Goal: Task Accomplishment & Management: Manage account settings

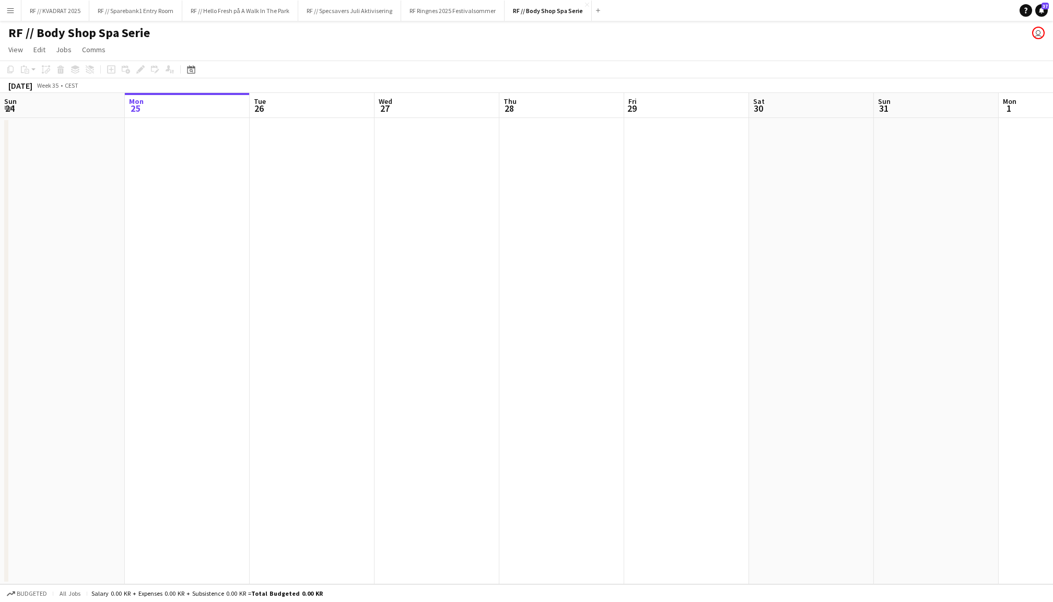
scroll to position [0, 380]
click at [145, 11] on button "RF // Sparebank1 Entry Room Close" at bounding box center [135, 11] width 93 height 20
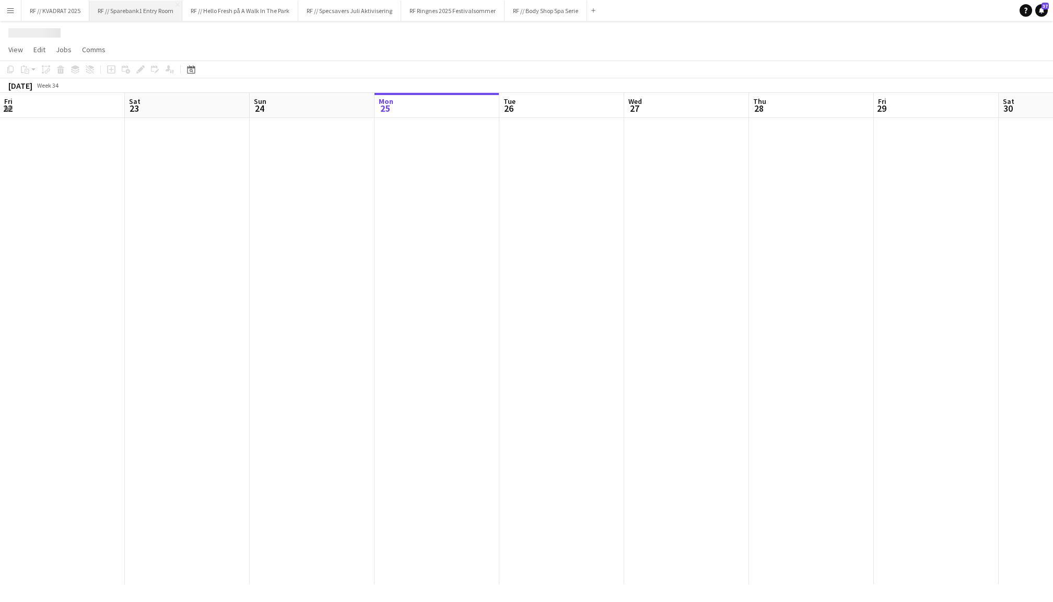
scroll to position [0, 249]
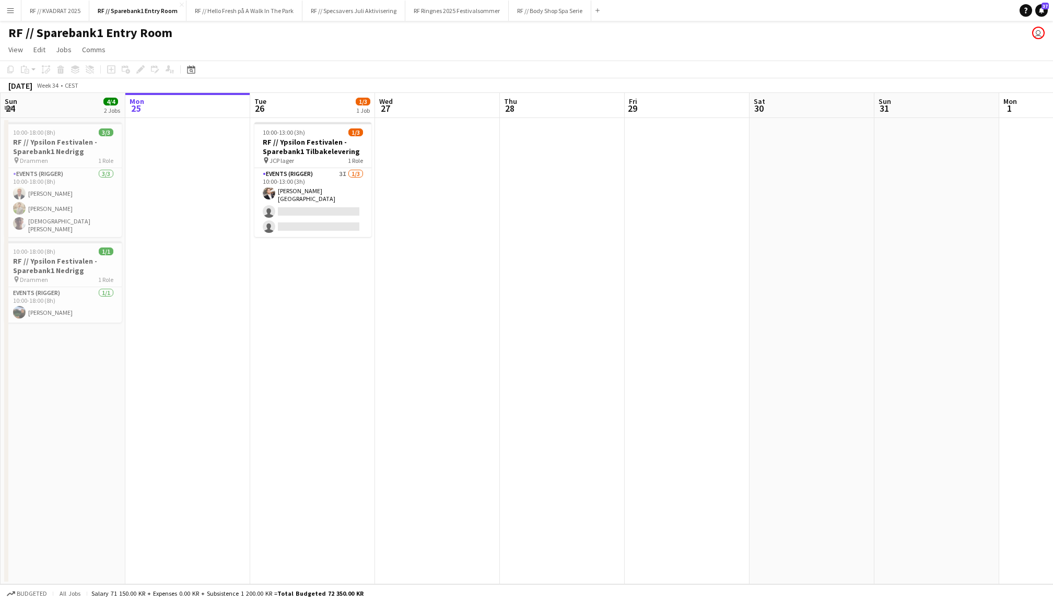
click at [454, 177] on app-date-cell at bounding box center [437, 351] width 125 height 467
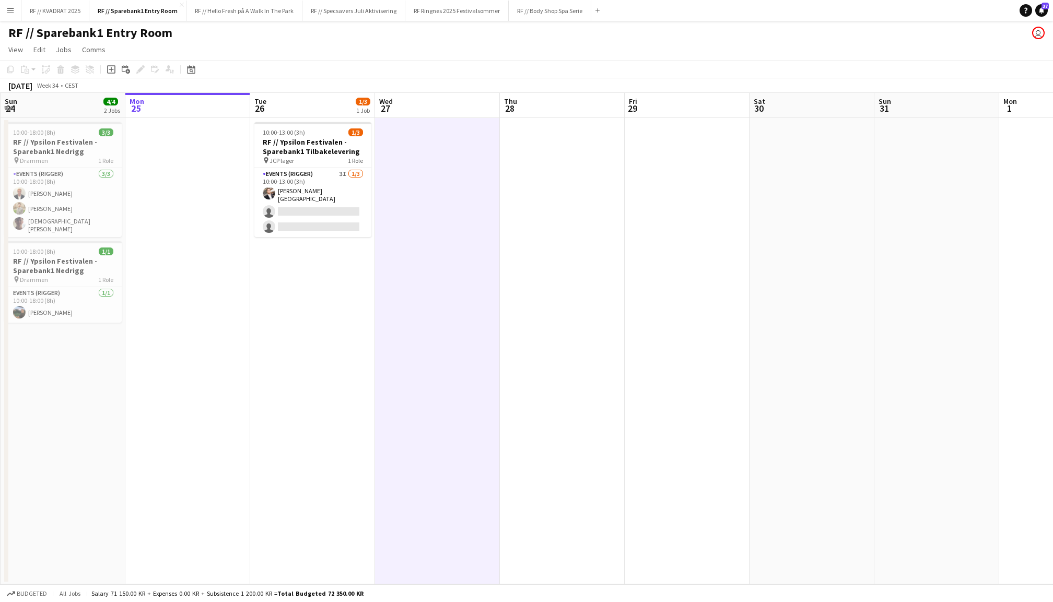
click at [563, 205] on app-date-cell at bounding box center [562, 351] width 125 height 467
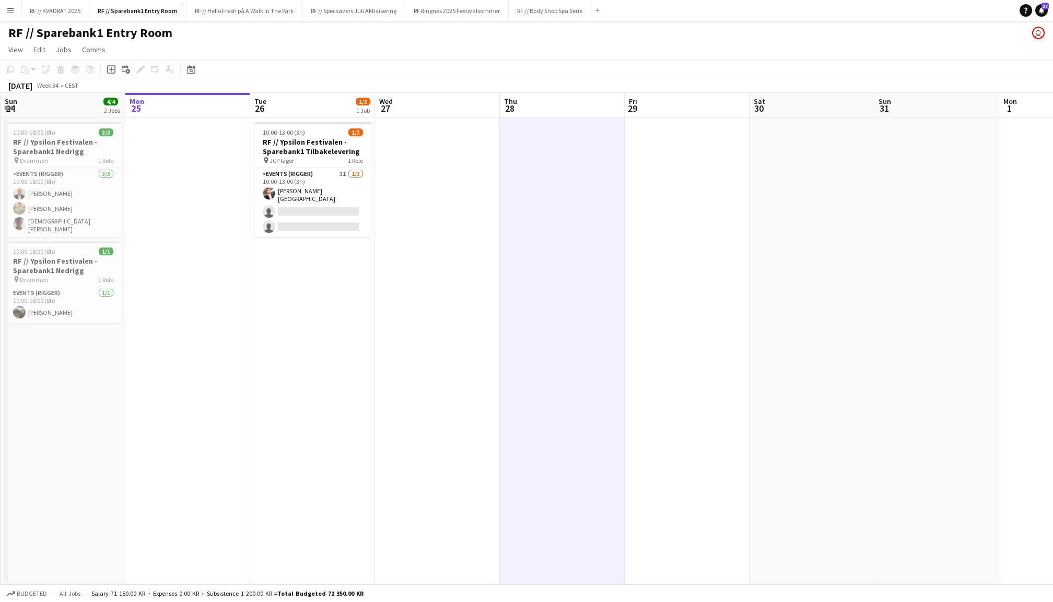
scroll to position [0, 249]
click at [460, 197] on app-date-cell at bounding box center [438, 351] width 125 height 467
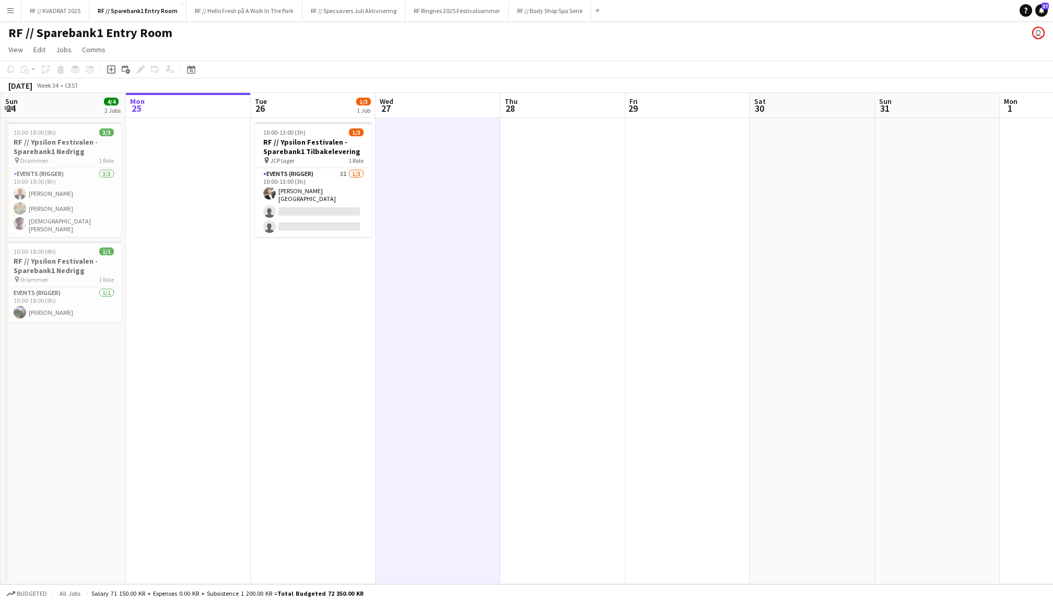
click at [297, 316] on app-date-cell "10:00-13:00 (3h) 1/3 RF // Ypsilon Festivalen - Sparebank1 Tilbakelevering pin …" at bounding box center [313, 351] width 125 height 467
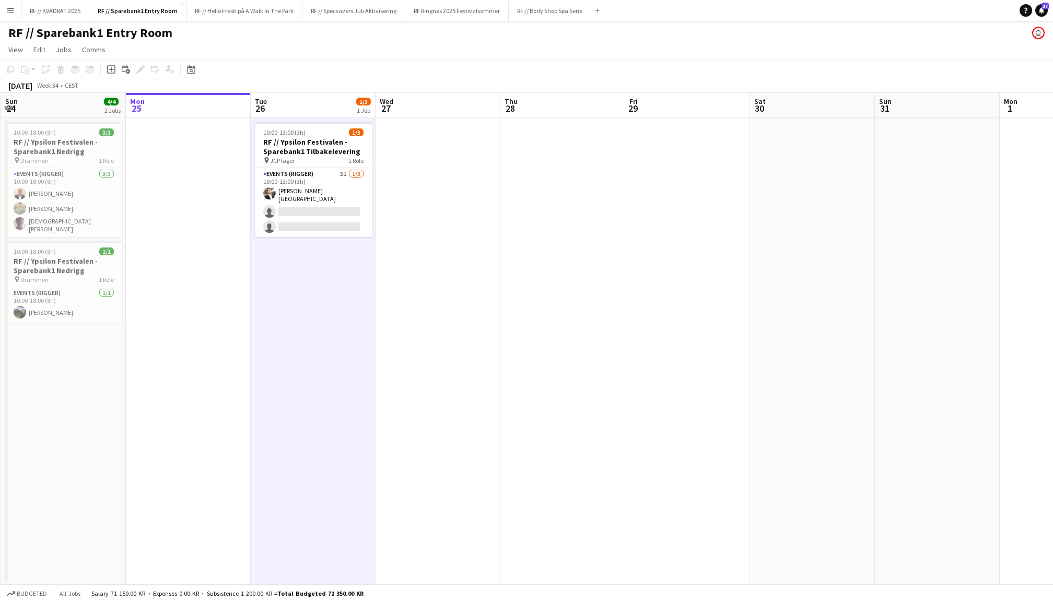
click at [208, 278] on app-date-cell at bounding box center [188, 351] width 125 height 467
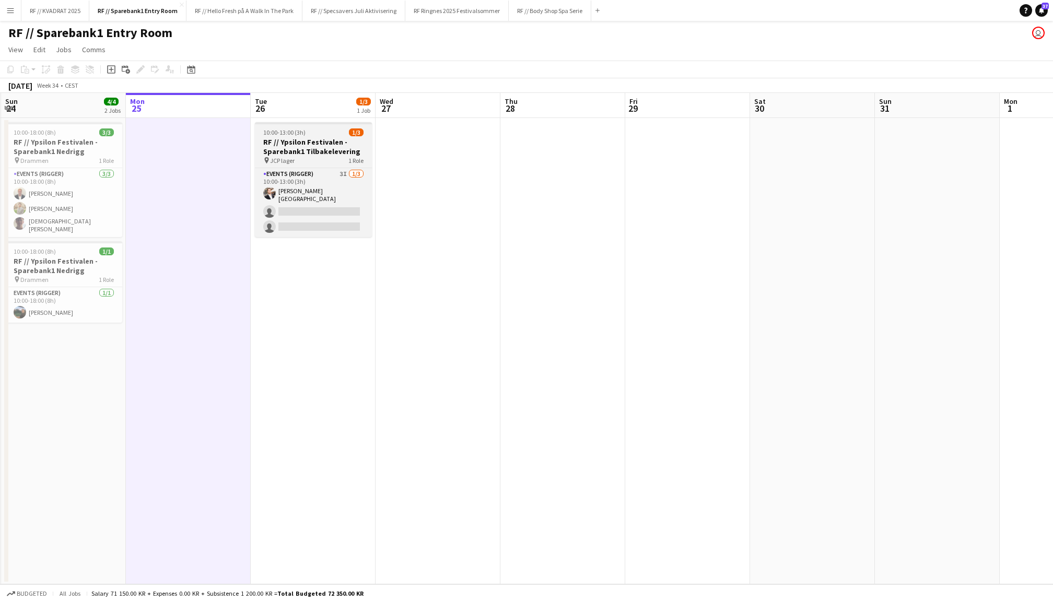
click at [329, 130] on div "10:00-13:00 (3h) 1/3" at bounding box center [313, 133] width 117 height 8
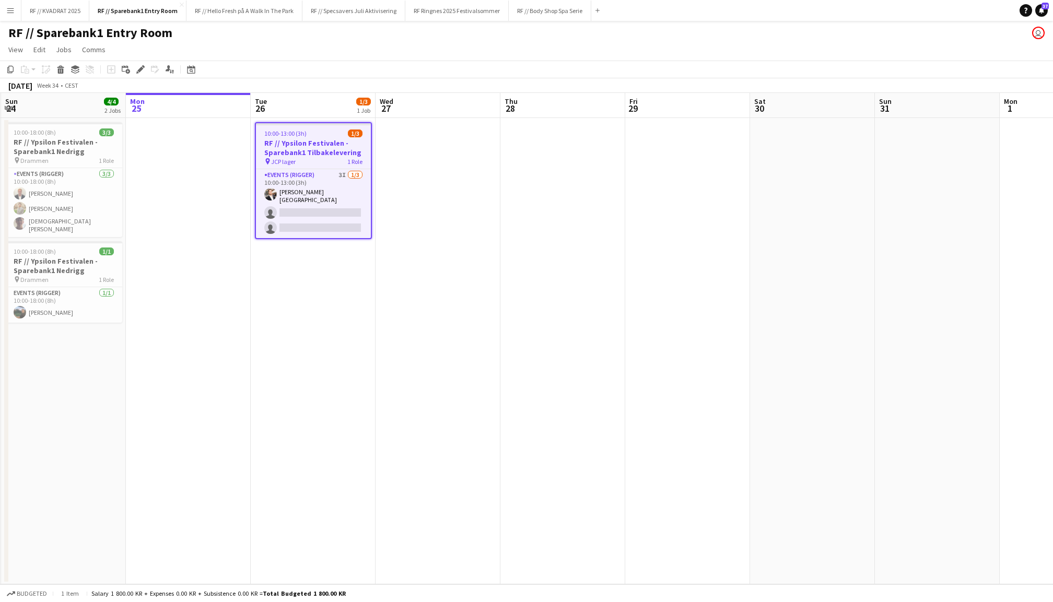
click at [671, 248] on app-date-cell at bounding box center [687, 351] width 125 height 467
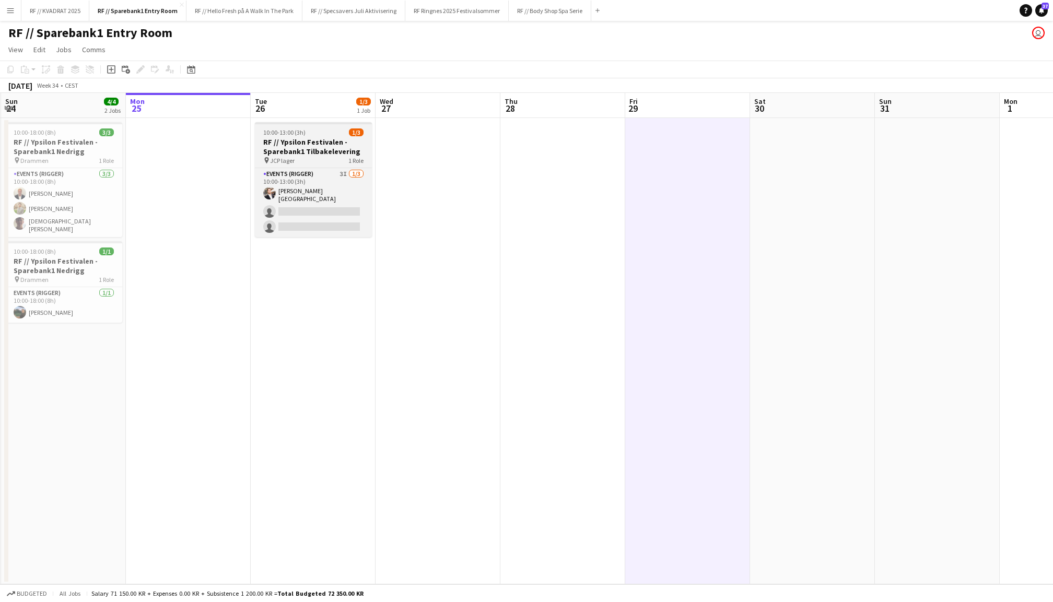
click at [276, 138] on h3 "RF // Ypsilon Festivalen - Sparebank1 Tilbakelevering" at bounding box center [313, 146] width 117 height 19
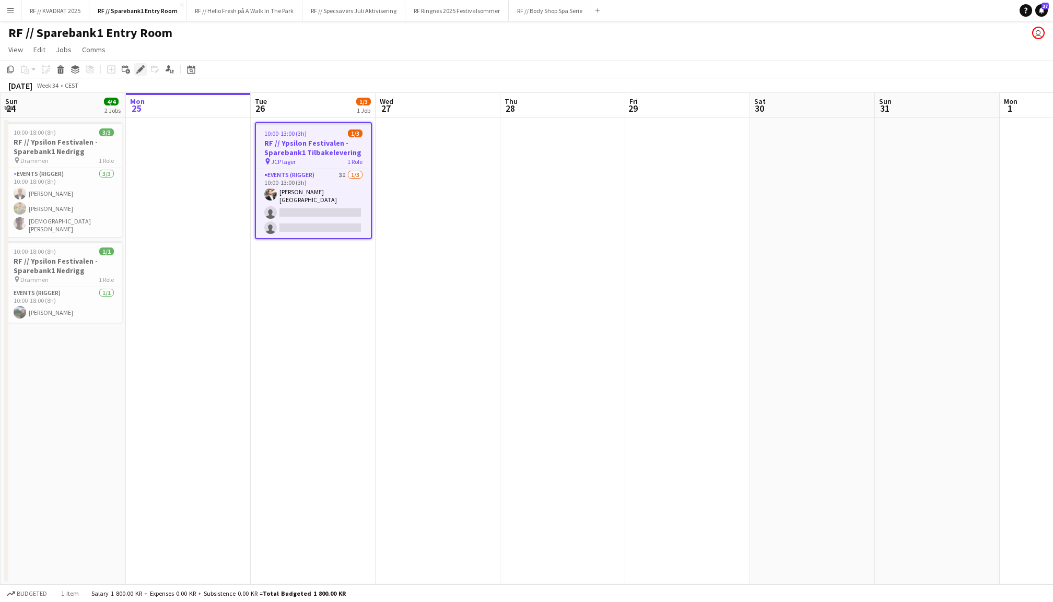
click at [138, 67] on icon "Edit" at bounding box center [140, 69] width 8 height 8
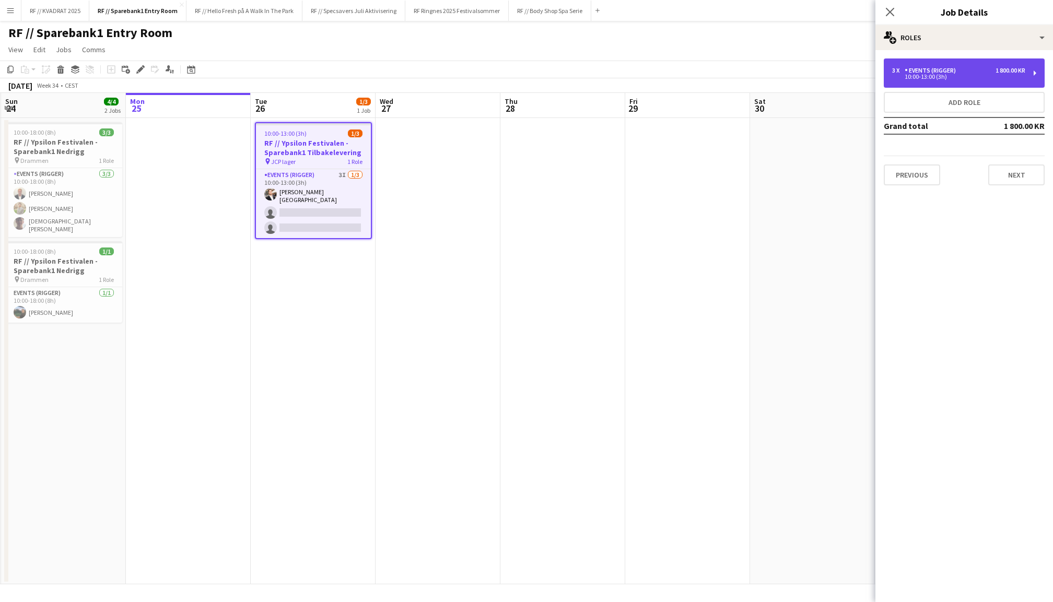
click at [981, 77] on div "10:00-13:00 (3h)" at bounding box center [958, 76] width 133 height 5
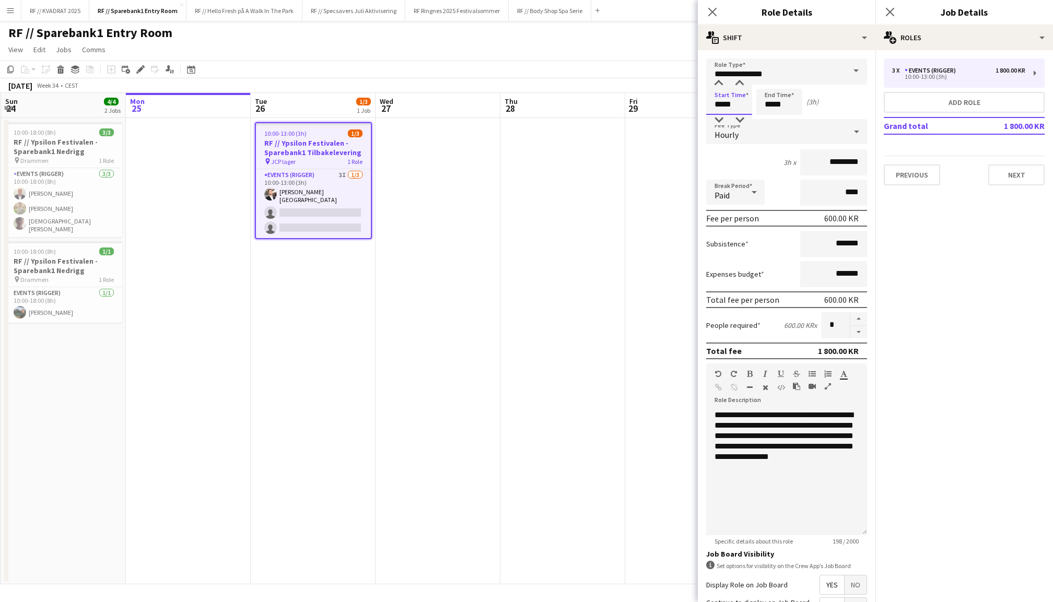
click at [716, 111] on input "*****" at bounding box center [729, 102] width 46 height 26
click at [719, 88] on div at bounding box center [718, 83] width 21 height 10
type input "*****"
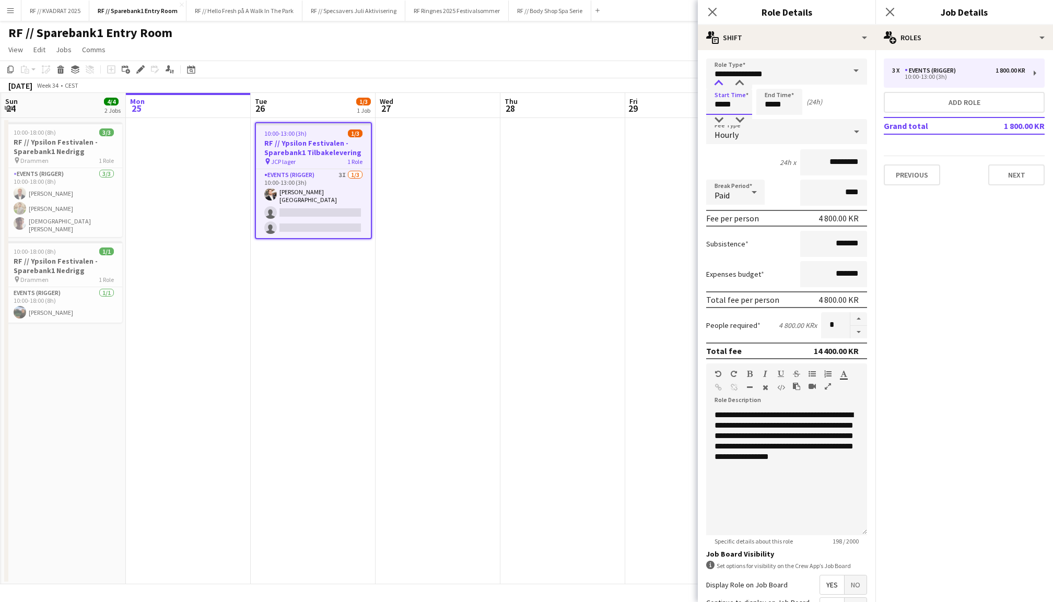
click at [719, 88] on div at bounding box center [718, 83] width 21 height 10
click at [765, 104] on input "*****" at bounding box center [780, 102] width 46 height 26
click at [768, 82] on div at bounding box center [769, 83] width 21 height 10
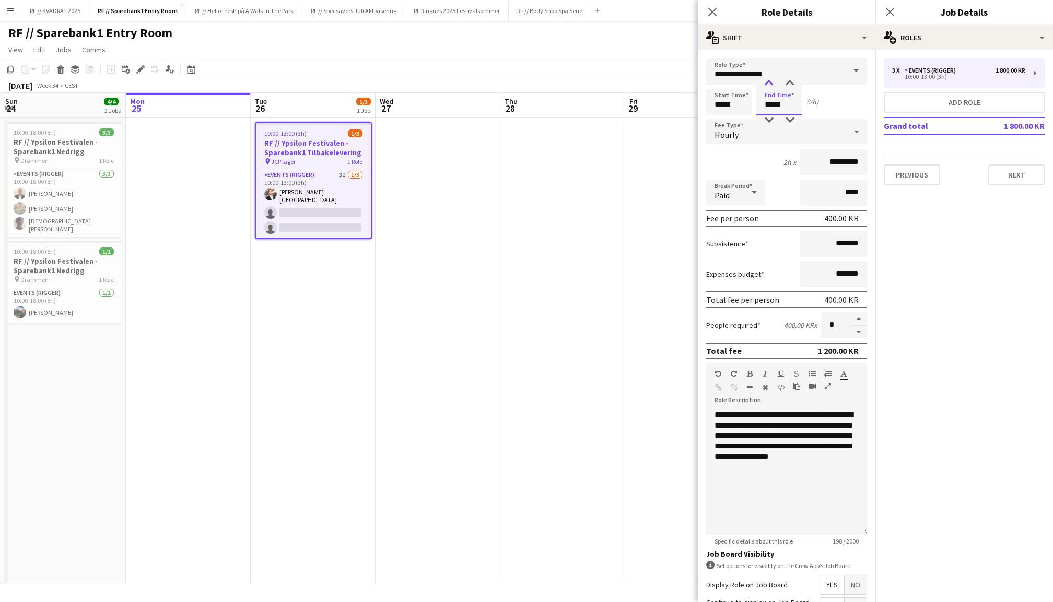
type input "*****"
click at [768, 82] on div at bounding box center [769, 83] width 21 height 10
click at [890, 11] on icon at bounding box center [890, 12] width 10 height 10
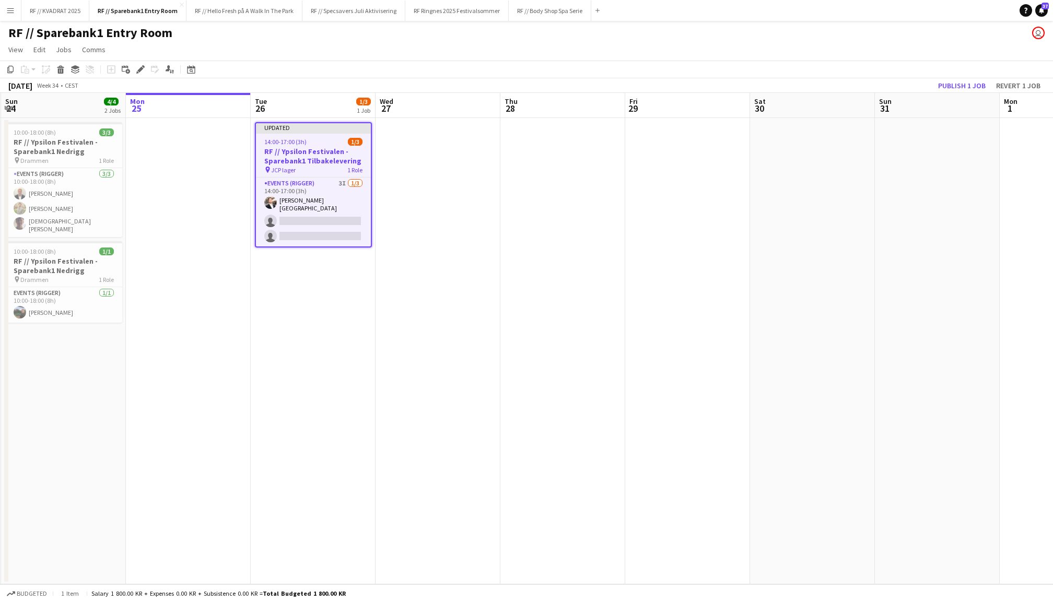
click at [1015, 77] on app-toolbar "Copy Paste Paste Command V Paste with crew Command Shift V Paste linked Job [GE…" at bounding box center [526, 70] width 1053 height 18
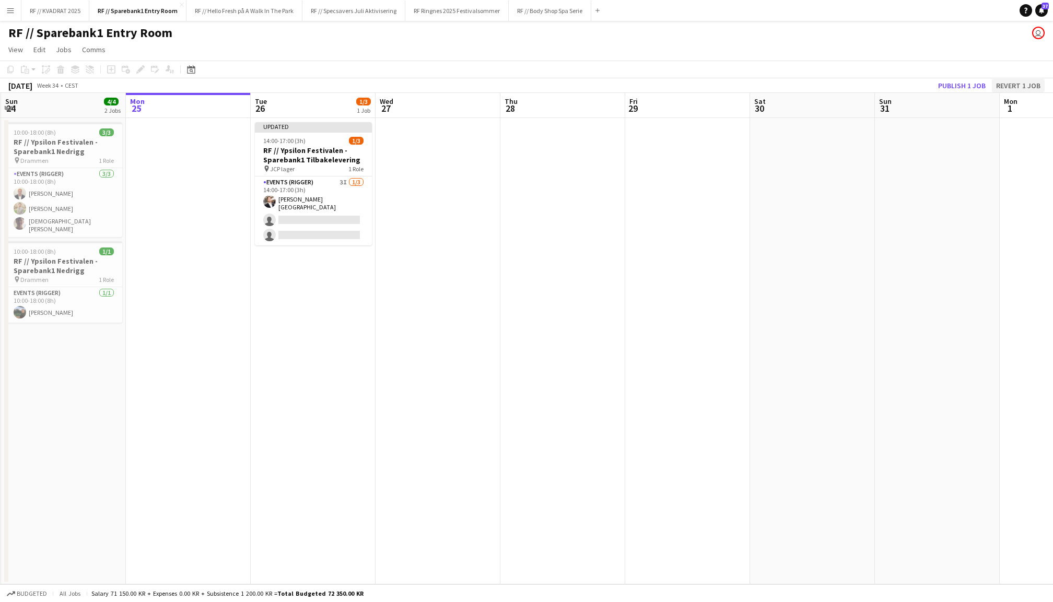
click at [1016, 82] on button "Revert 1 job" at bounding box center [1018, 86] width 53 height 14
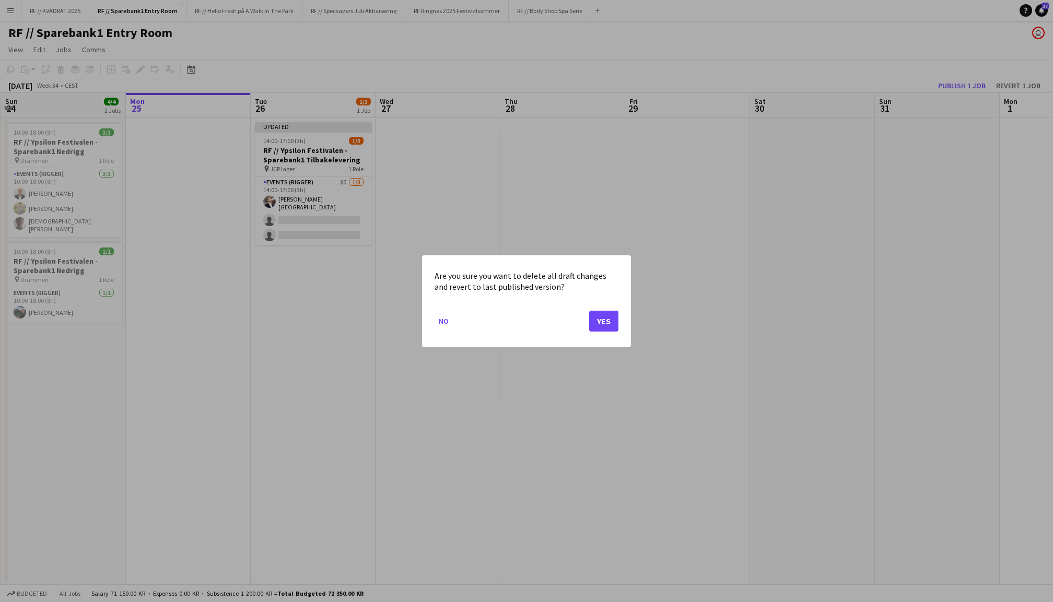
click at [607, 329] on button "Yes" at bounding box center [603, 320] width 29 height 21
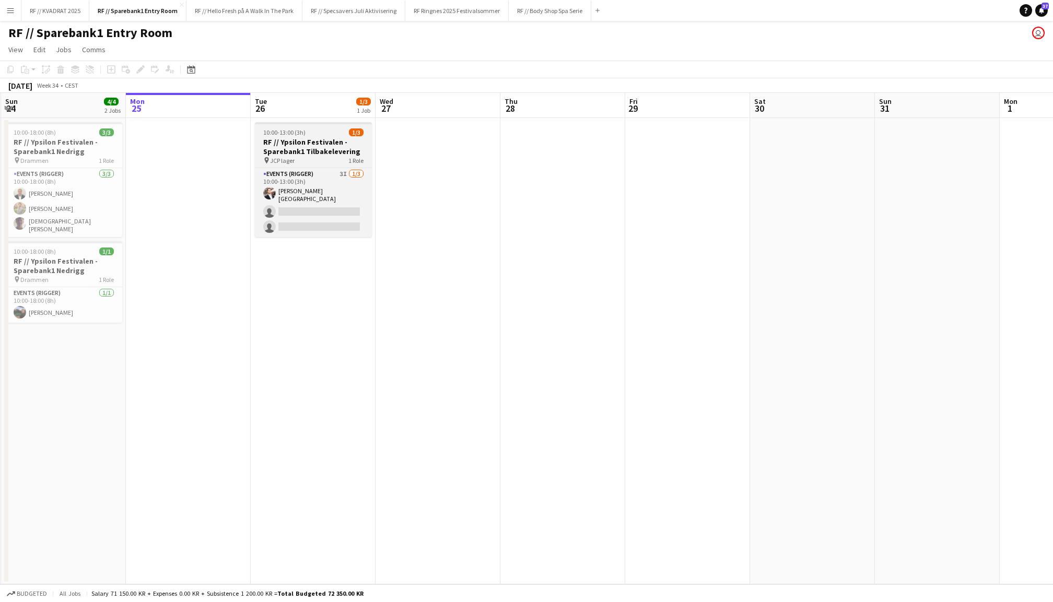
click at [307, 151] on h3 "RF // Ypsilon Festivalen - Sparebank1 Tilbakelevering" at bounding box center [313, 146] width 117 height 19
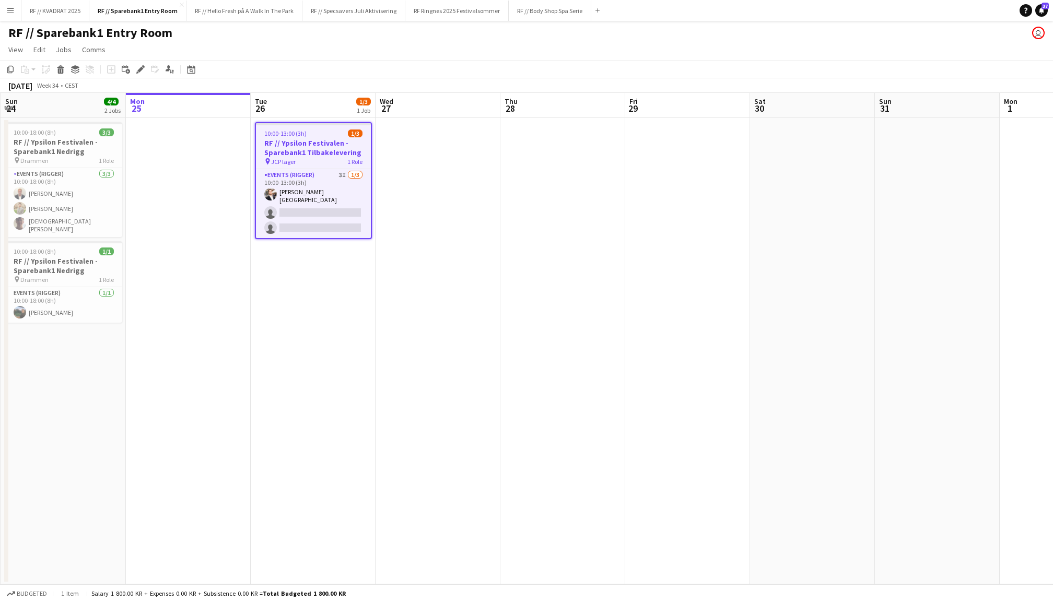
click at [450, 181] on app-date-cell at bounding box center [438, 351] width 125 height 467
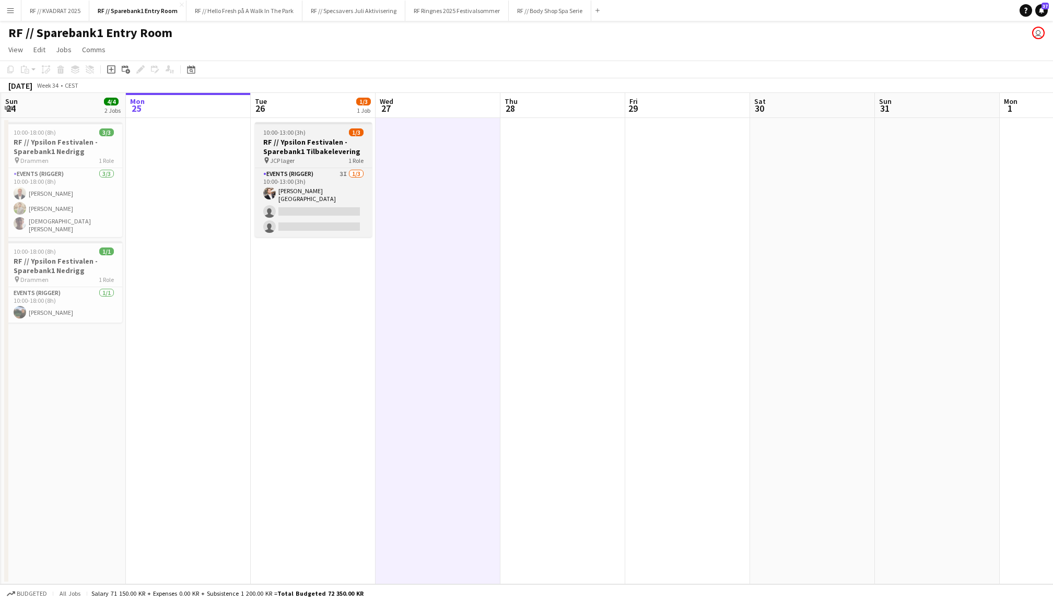
click at [311, 143] on h3 "RF // Ypsilon Festivalen - Sparebank1 Tilbakelevering" at bounding box center [313, 146] width 117 height 19
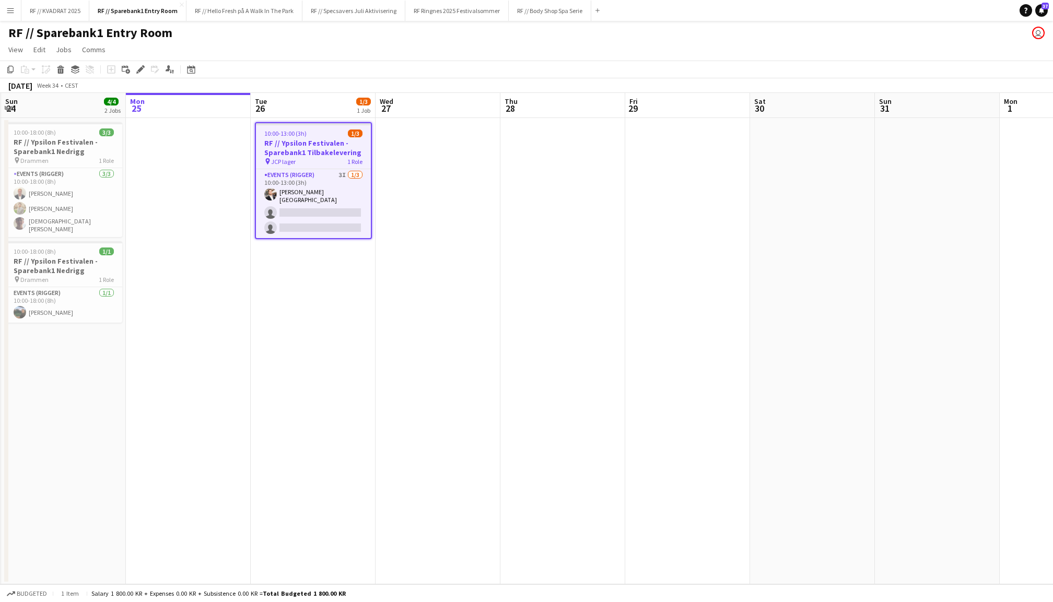
click at [456, 150] on app-date-cell at bounding box center [438, 351] width 125 height 467
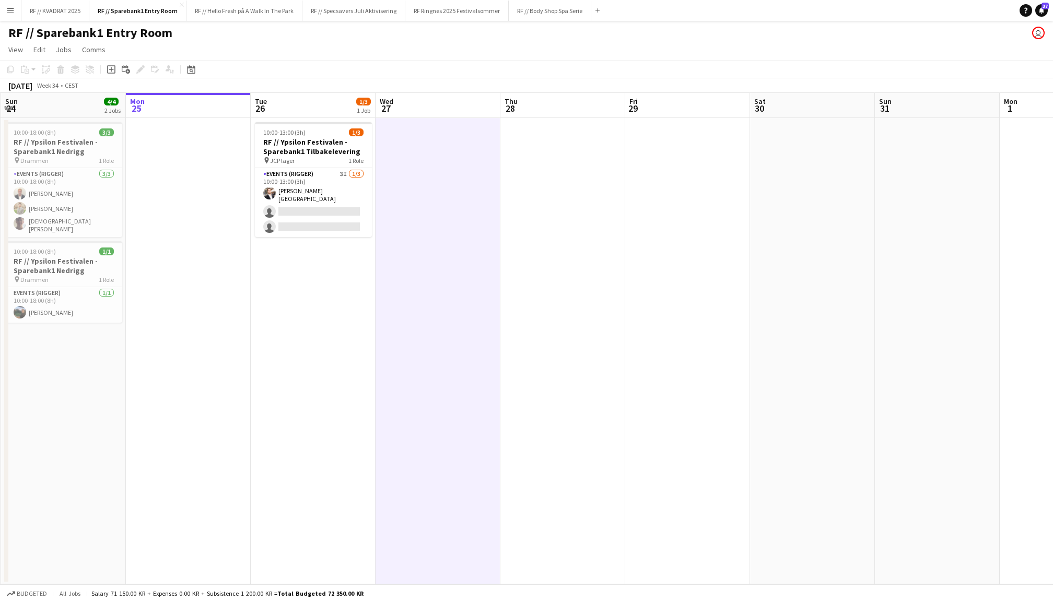
click at [600, 182] on app-date-cell at bounding box center [563, 351] width 125 height 467
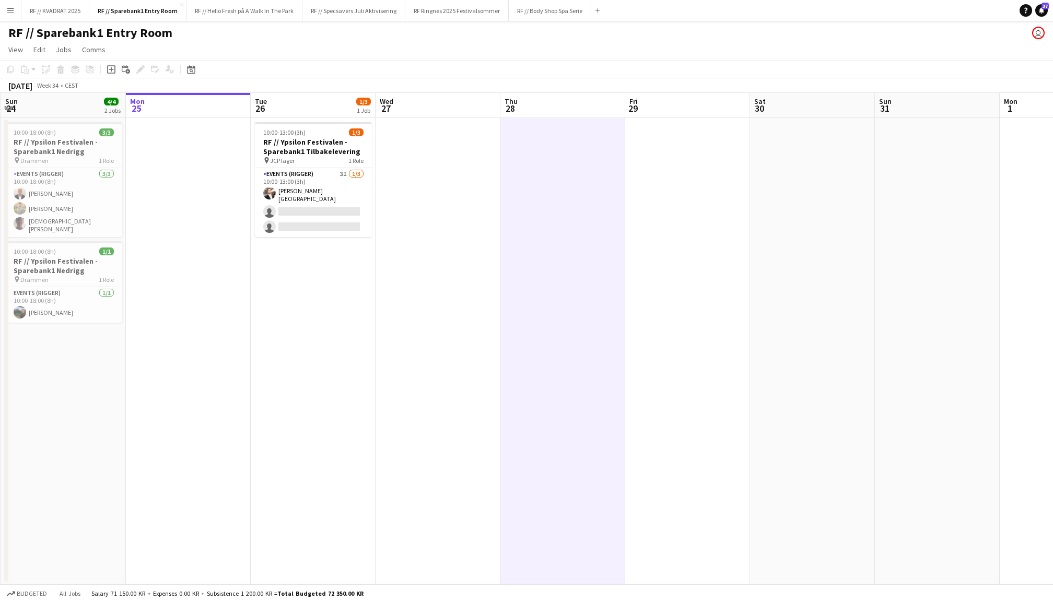
click at [462, 214] on app-date-cell at bounding box center [438, 351] width 125 height 467
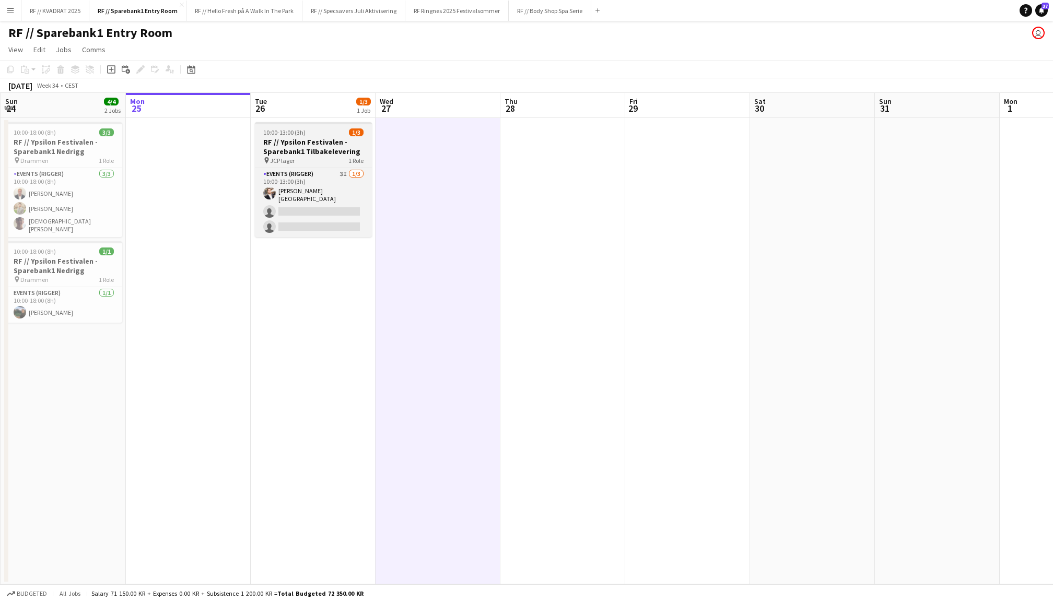
click at [339, 141] on h3 "RF // Ypsilon Festivalen - Sparebank1 Tilbakelevering" at bounding box center [313, 146] width 117 height 19
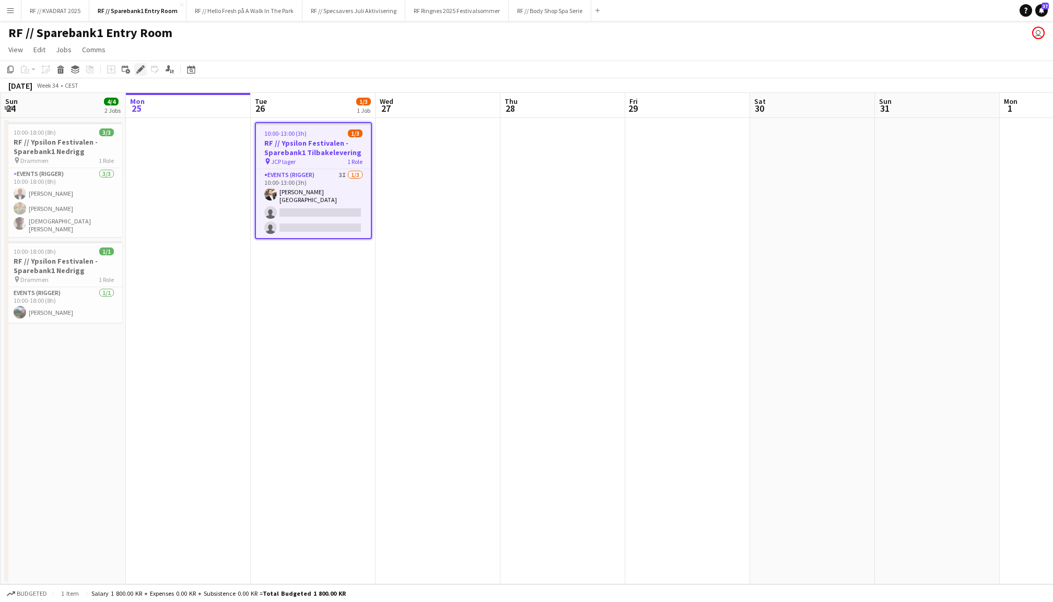
click at [137, 69] on icon "Edit" at bounding box center [140, 69] width 8 height 8
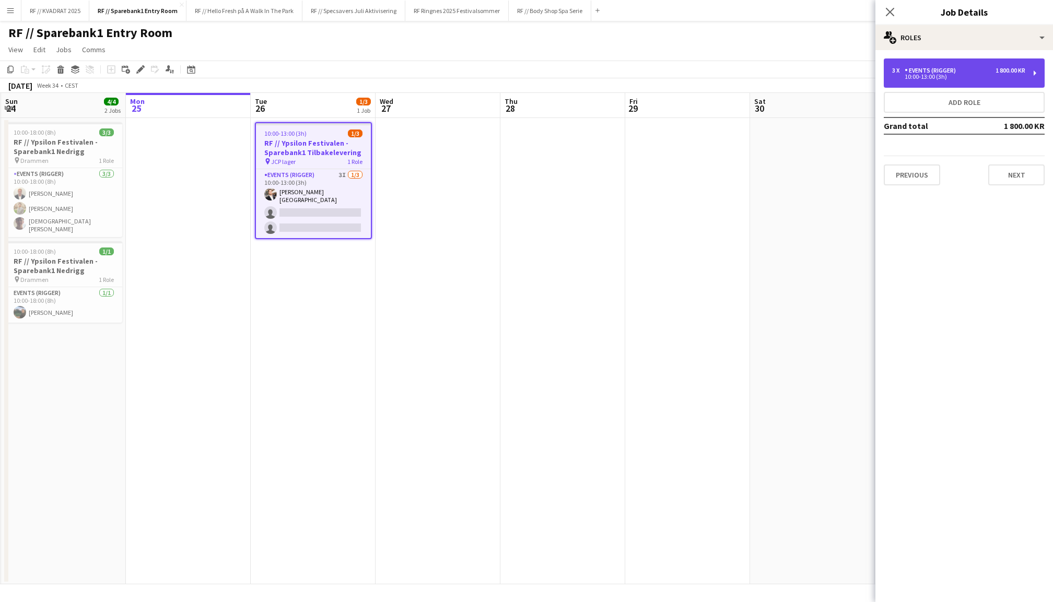
click at [985, 75] on div "10:00-13:00 (3h)" at bounding box center [958, 76] width 133 height 5
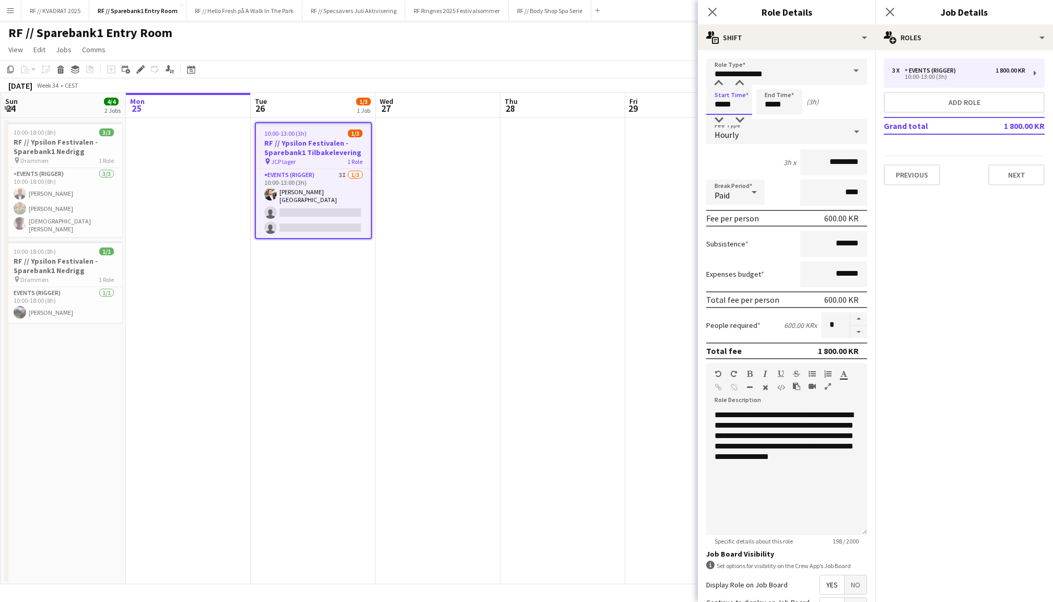
click at [722, 104] on input "*****" at bounding box center [729, 102] width 46 height 26
click at [722, 86] on div at bounding box center [718, 83] width 21 height 10
type input "*****"
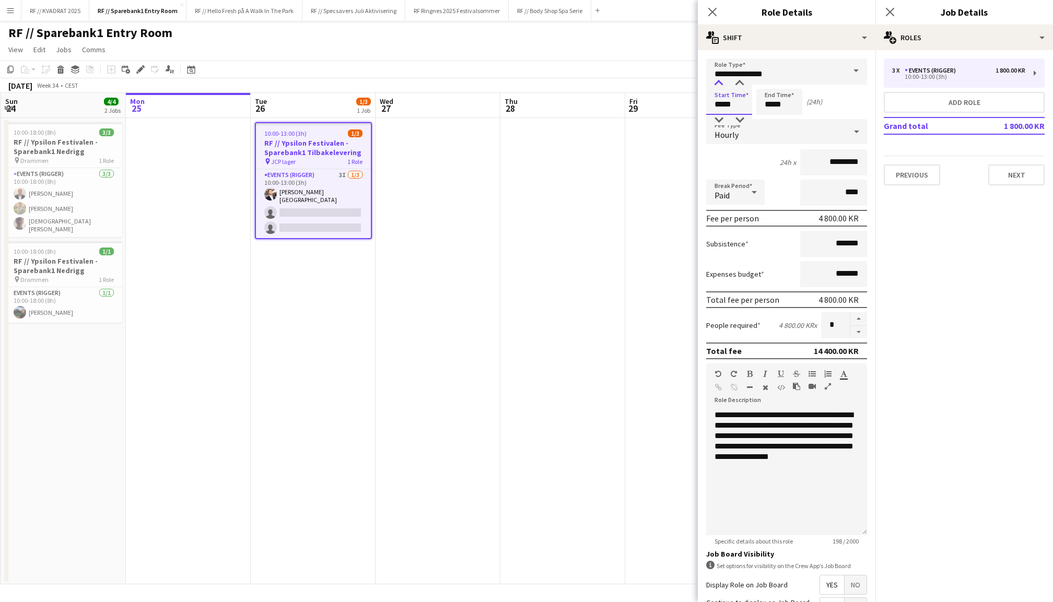
click at [722, 83] on div at bounding box center [718, 83] width 21 height 10
click at [768, 101] on input "*****" at bounding box center [780, 102] width 46 height 26
click at [768, 83] on div at bounding box center [769, 83] width 21 height 10
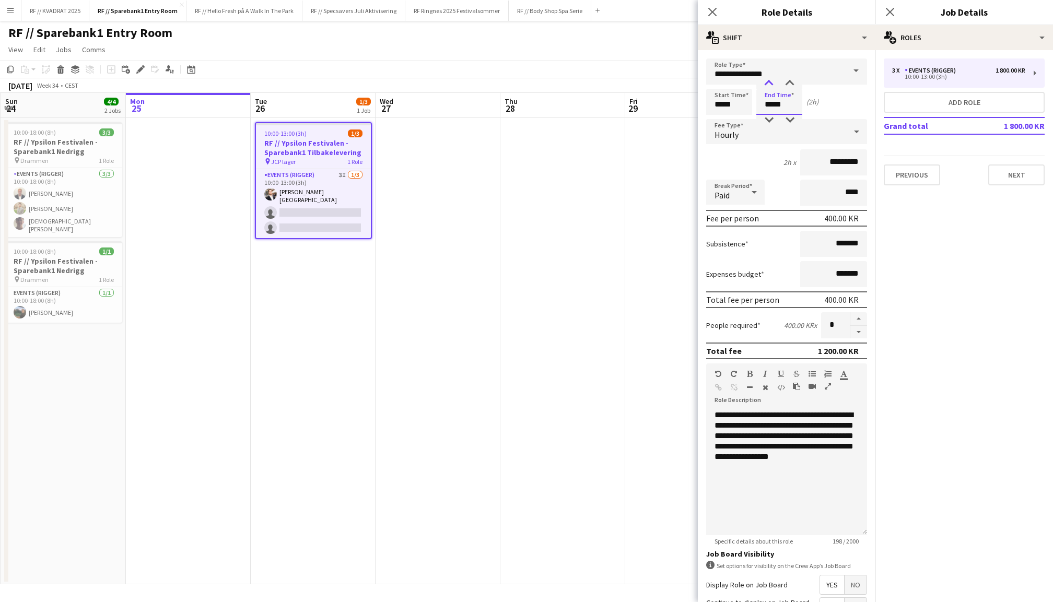
type input "*****"
click at [768, 83] on div at bounding box center [769, 83] width 21 height 10
click at [891, 13] on icon at bounding box center [890, 12] width 10 height 10
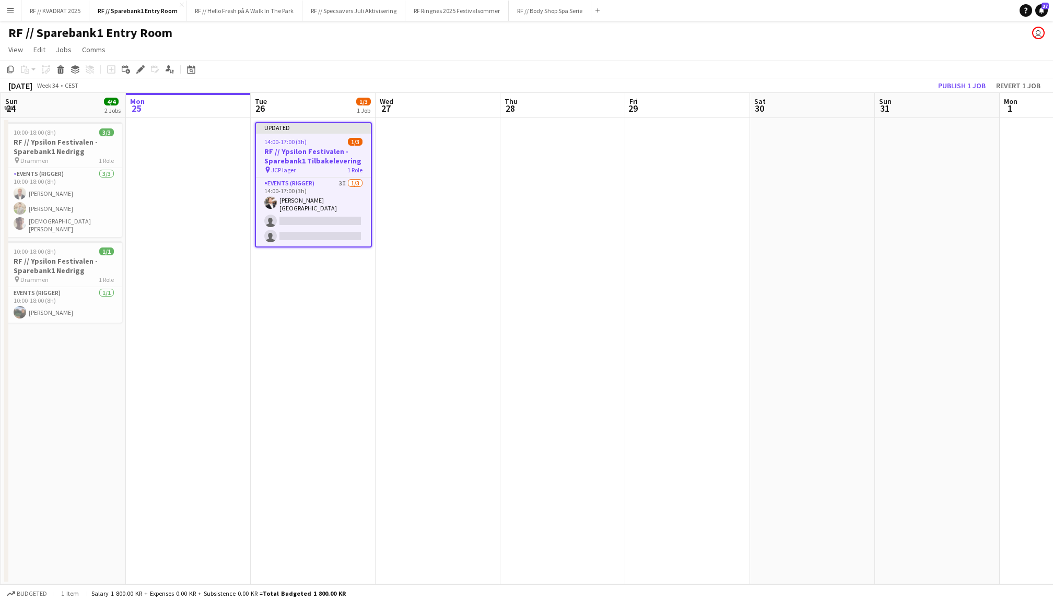
click at [448, 171] on app-date-cell at bounding box center [438, 351] width 125 height 467
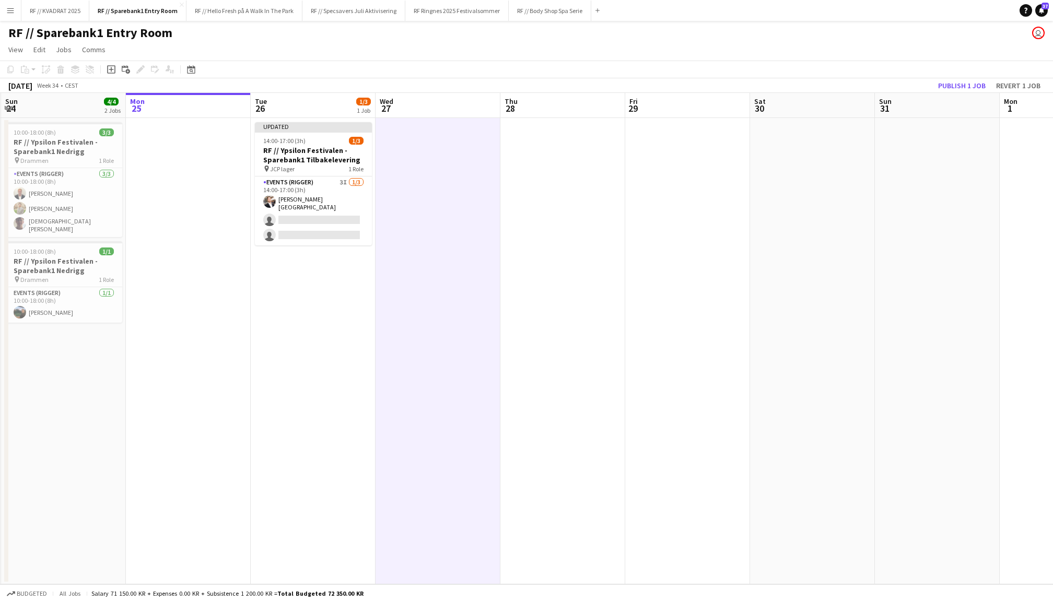
click at [584, 176] on app-date-cell at bounding box center [563, 351] width 125 height 467
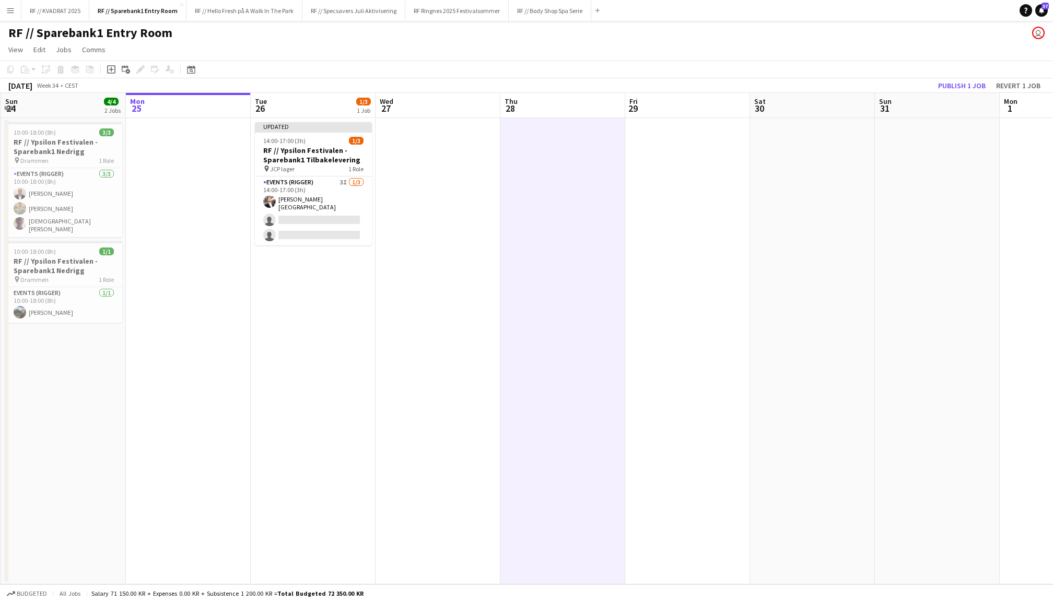
click at [464, 212] on app-date-cell at bounding box center [438, 351] width 125 height 467
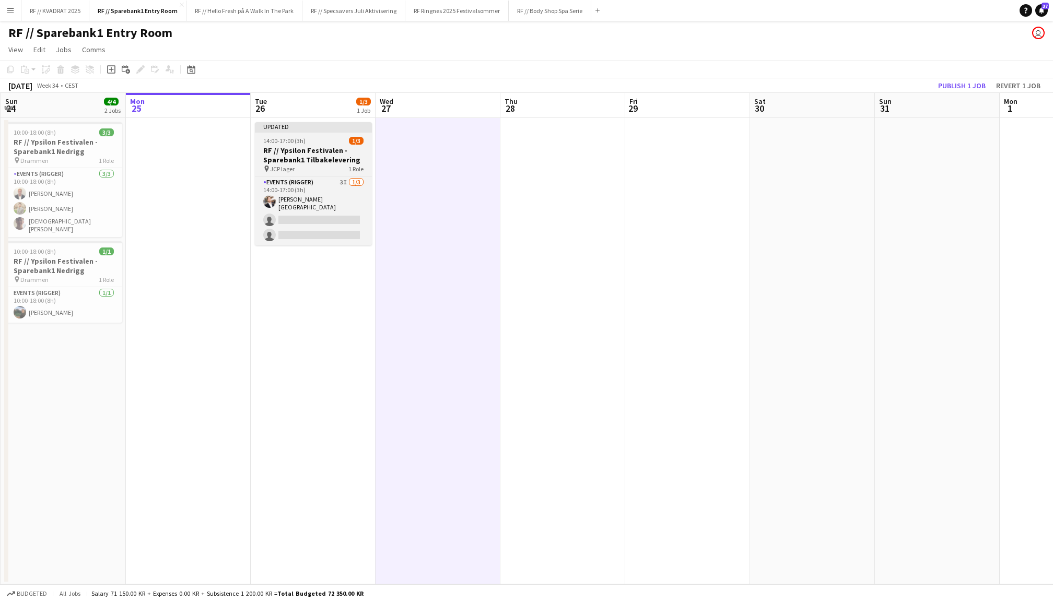
click at [310, 154] on h3 "RF // Ypsilon Festivalen - Sparebank1 Tilbakelevering" at bounding box center [313, 155] width 117 height 19
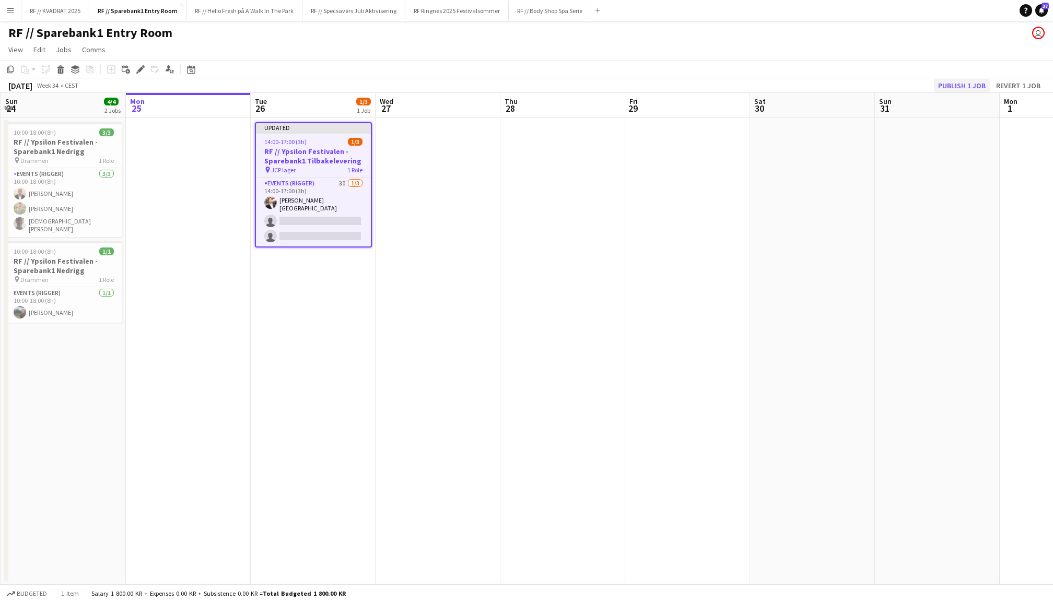
click at [968, 84] on button "Publish 1 job" at bounding box center [962, 86] width 56 height 14
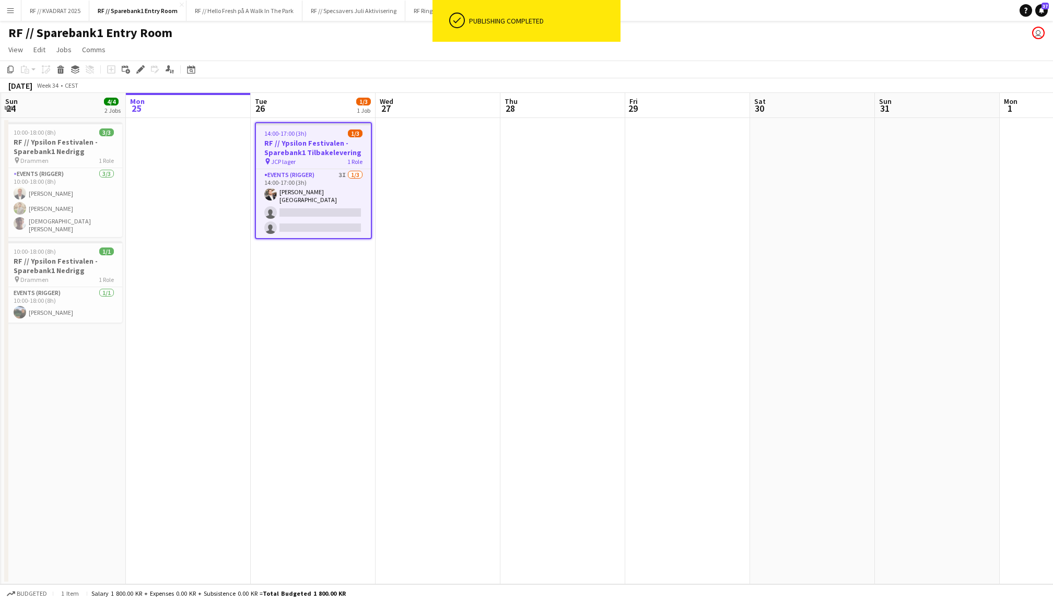
click at [325, 205] on app-card-role "Events (Rigger) 3I [DATE] 14:00-17:00 (3h) [PERSON_NAME] Lærum single-neutral-a…" at bounding box center [313, 203] width 115 height 69
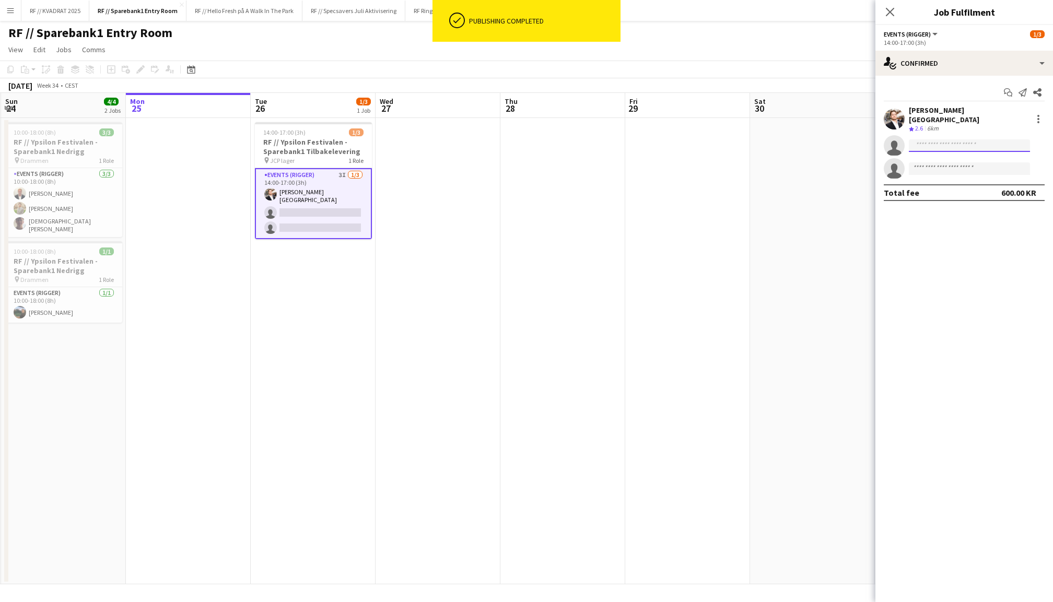
click at [949, 140] on input at bounding box center [969, 146] width 121 height 13
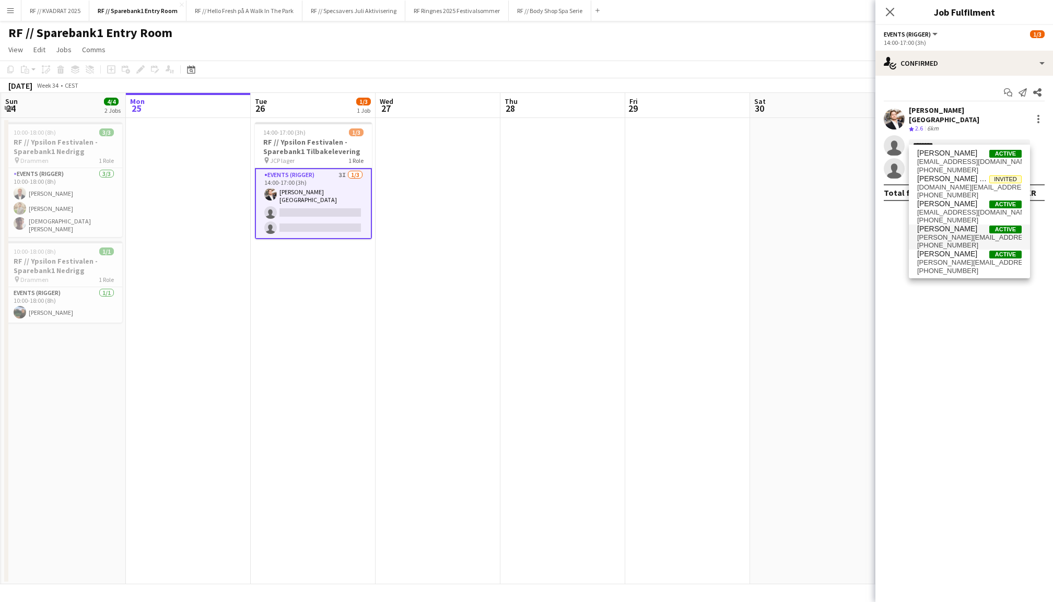
type input "*******"
click at [959, 235] on span "[PERSON_NAME][EMAIL_ADDRESS][DOMAIN_NAME]" at bounding box center [969, 238] width 104 height 8
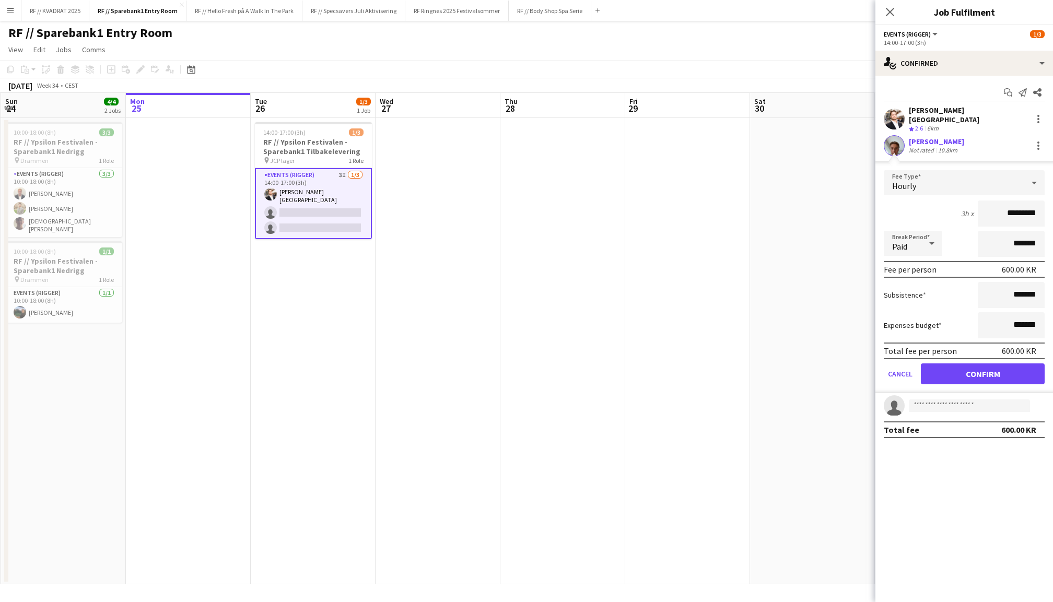
click at [895, 138] on app-user-avatar at bounding box center [894, 145] width 21 height 21
click at [994, 370] on button "Confirm" at bounding box center [983, 374] width 124 height 21
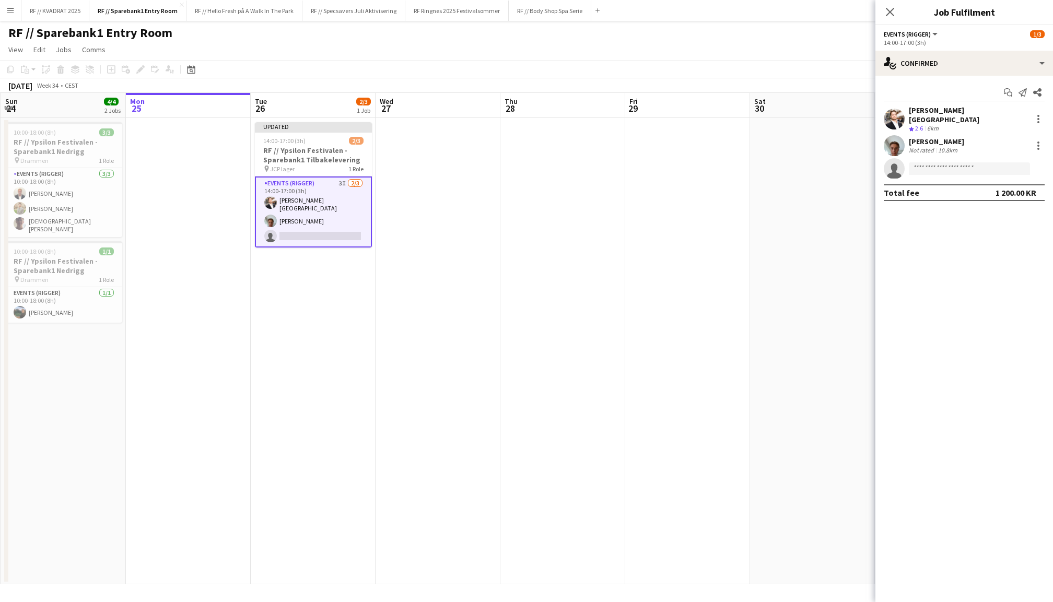
click at [891, 8] on icon "Close pop-in" at bounding box center [890, 12] width 8 height 8
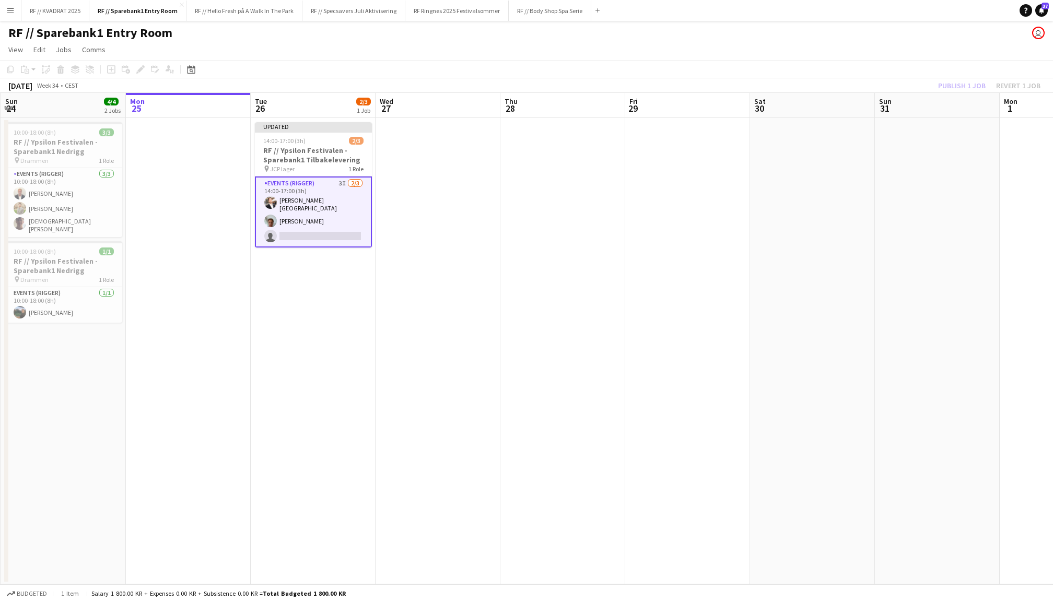
click at [956, 86] on div "Publish 1 job Revert 1 job" at bounding box center [989, 86] width 127 height 14
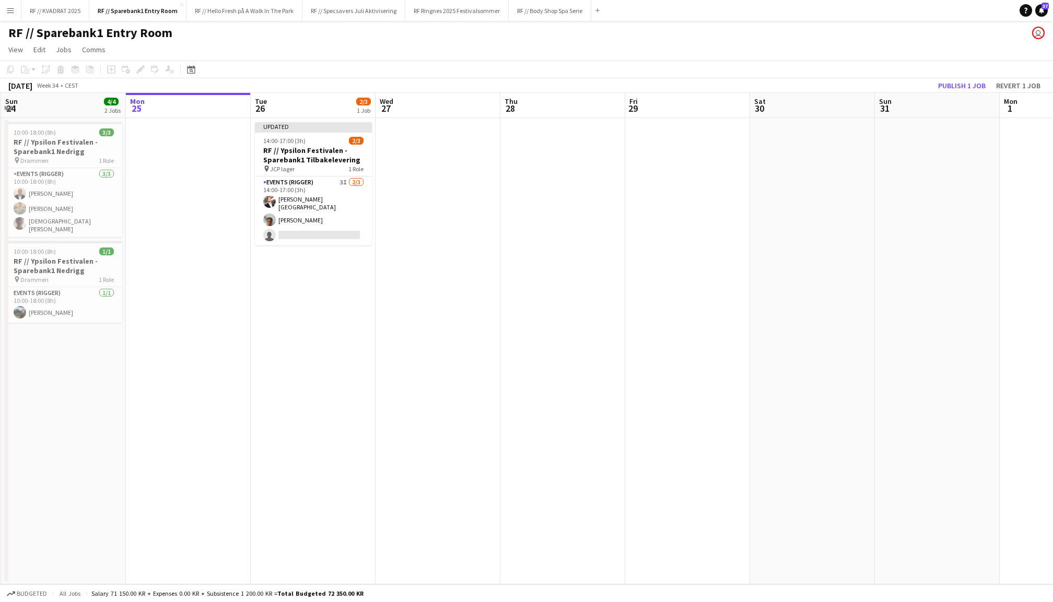
click at [956, 86] on button "Publish 1 job" at bounding box center [962, 86] width 56 height 14
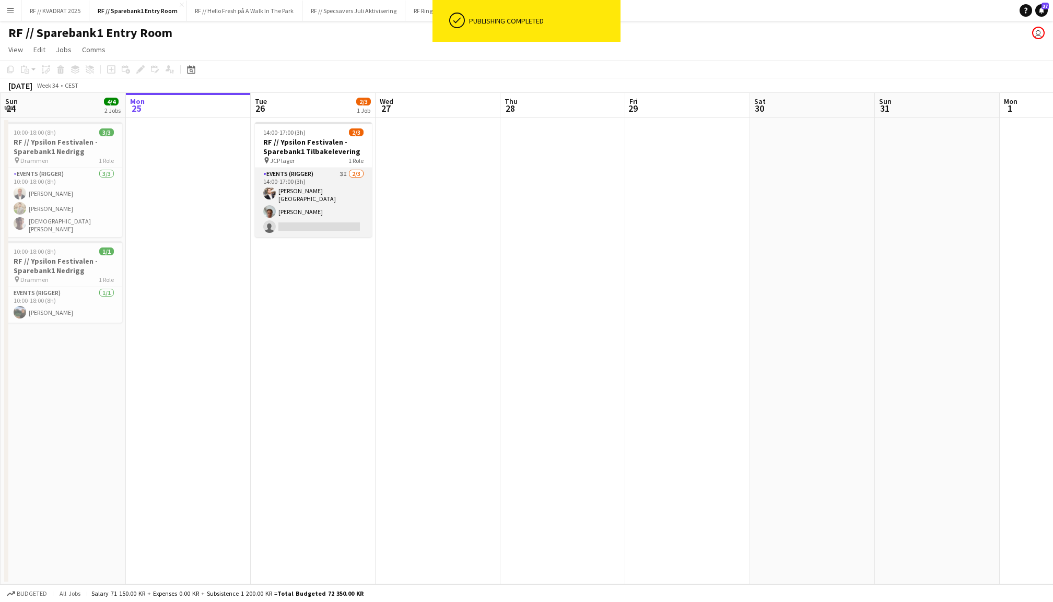
click at [303, 203] on app-card-role "Events (Rigger) 3I [DATE] 14:00-17:00 (3h) [PERSON_NAME] [PERSON_NAME] single-n…" at bounding box center [313, 202] width 117 height 69
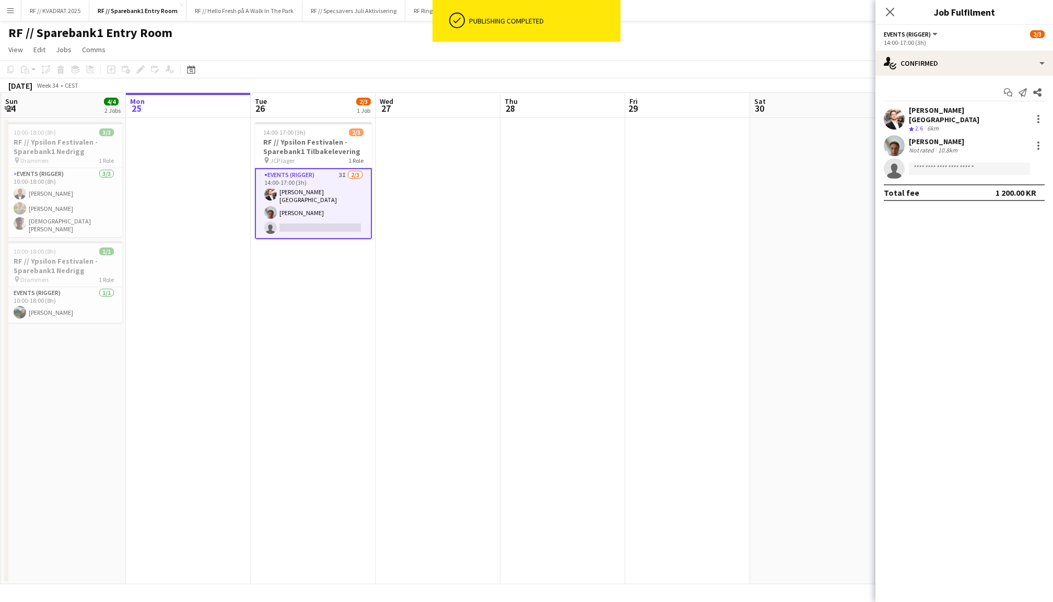
click at [911, 138] on div "[PERSON_NAME]" at bounding box center [936, 141] width 55 height 9
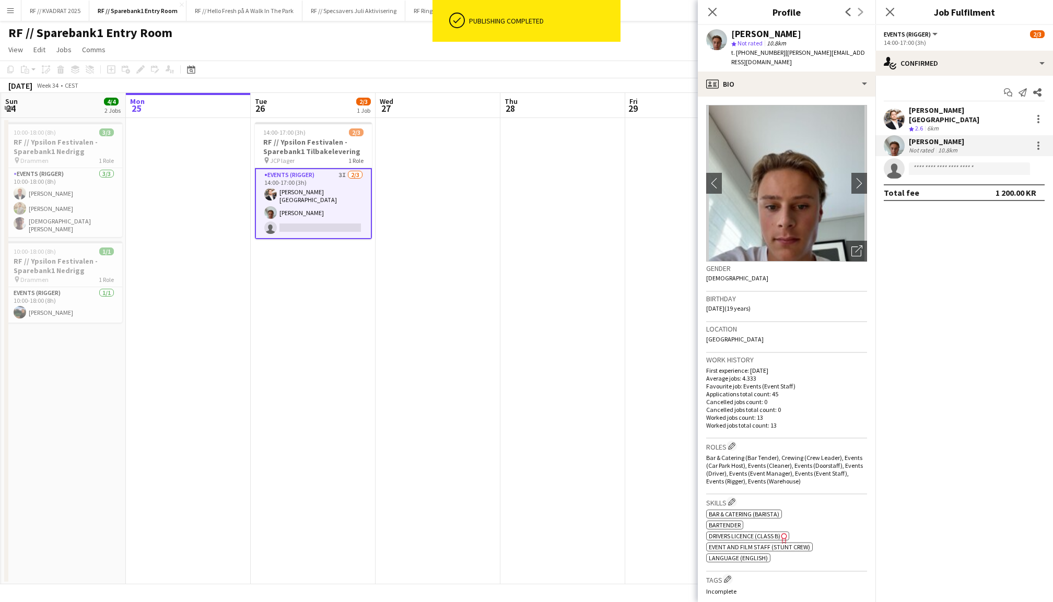
click at [897, 110] on app-user-avatar at bounding box center [894, 119] width 21 height 21
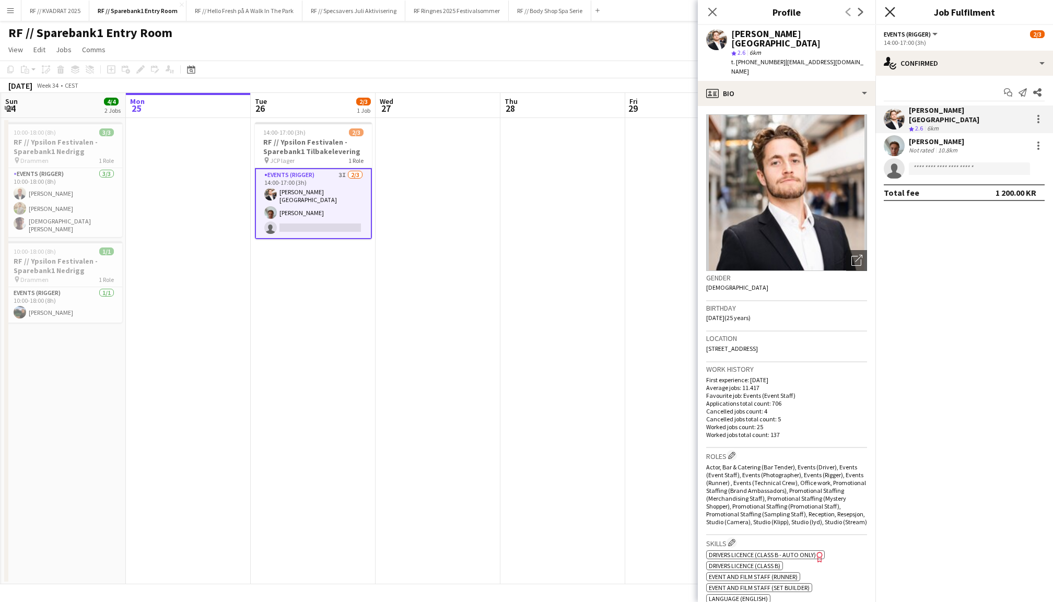
click at [887, 9] on icon at bounding box center [890, 12] width 10 height 10
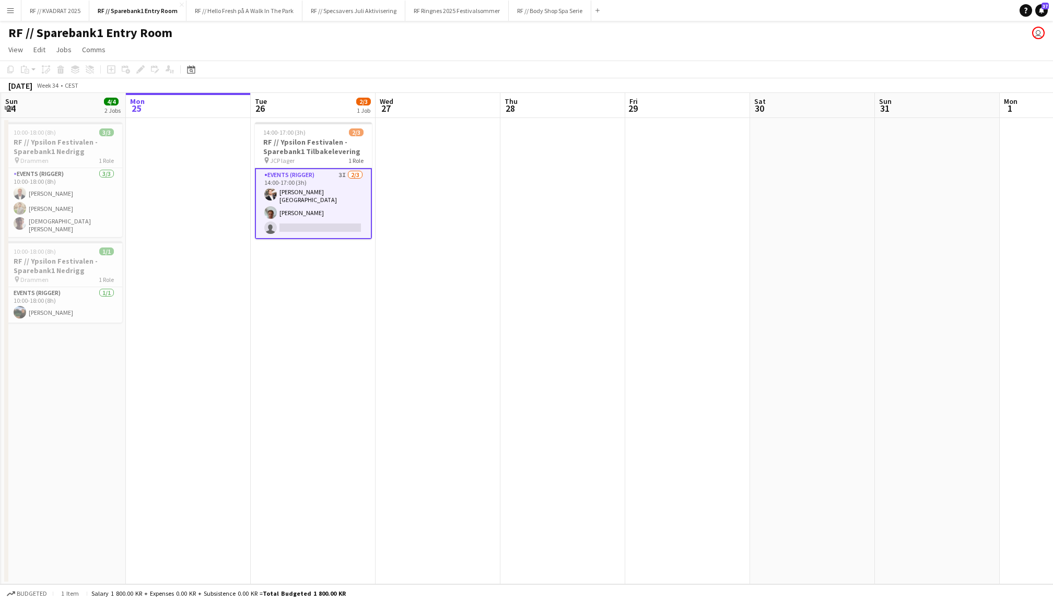
click at [544, 264] on app-date-cell at bounding box center [563, 351] width 125 height 467
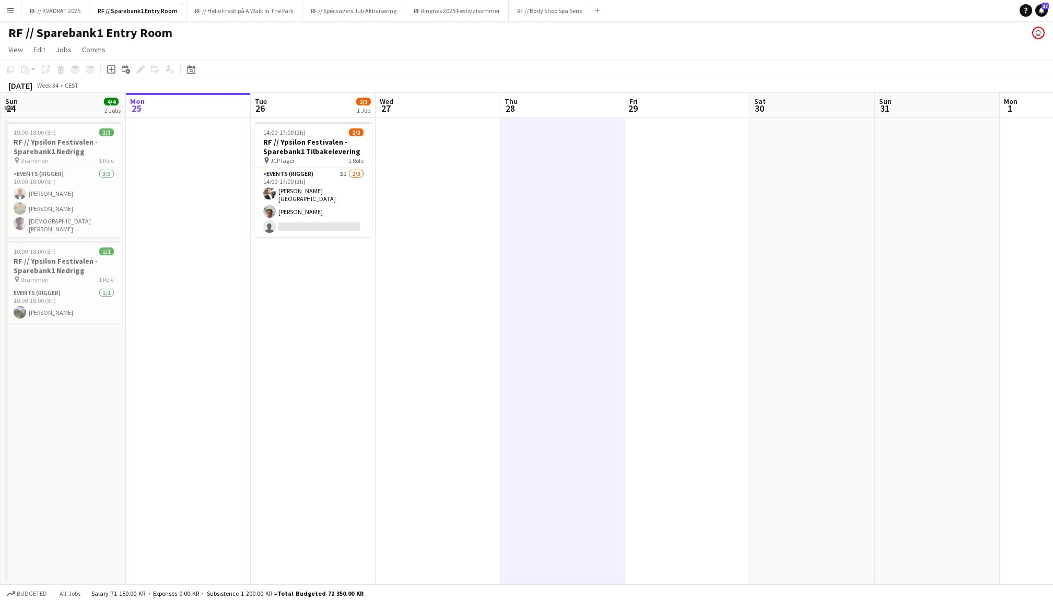
click at [313, 183] on app-card-role "Events (Rigger) 3I [DATE] 14:00-17:00 (3h) [PERSON_NAME] [PERSON_NAME] single-n…" at bounding box center [313, 202] width 117 height 69
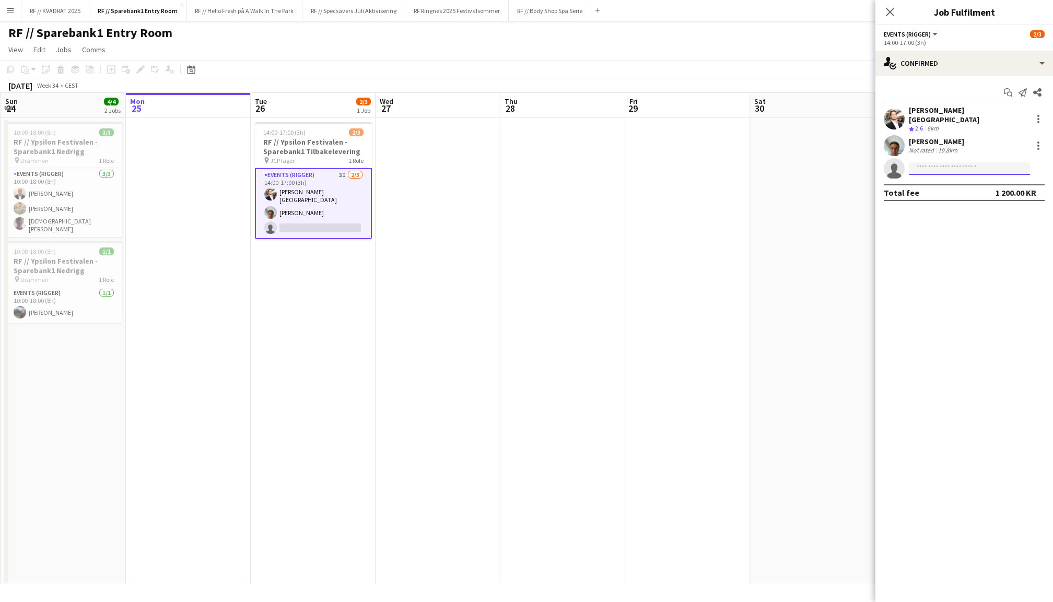
click at [953, 162] on input at bounding box center [969, 168] width 121 height 13
type input "*"
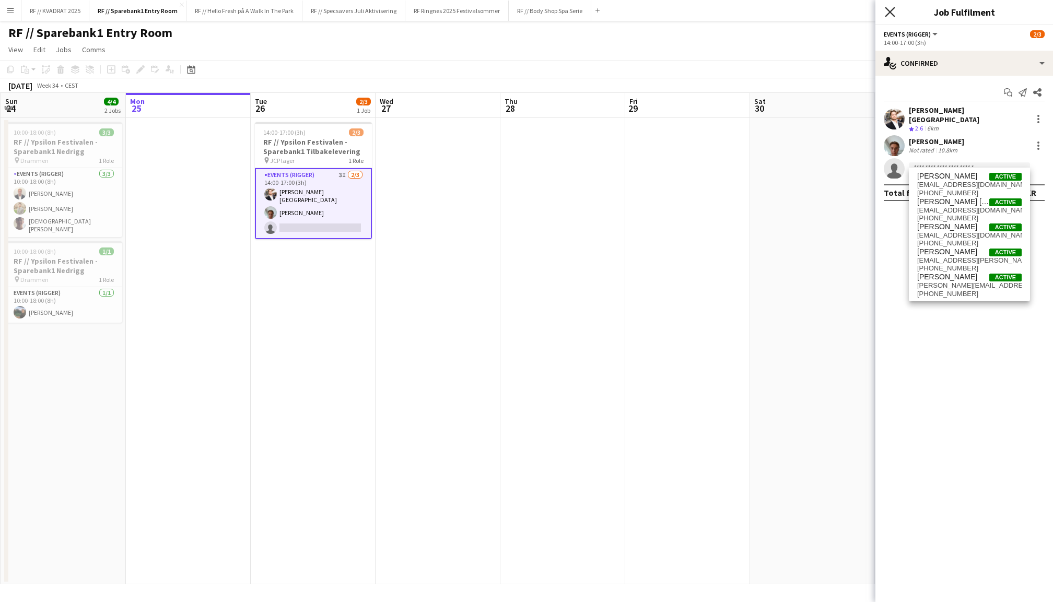
click at [887, 11] on icon "Close pop-in" at bounding box center [890, 12] width 10 height 10
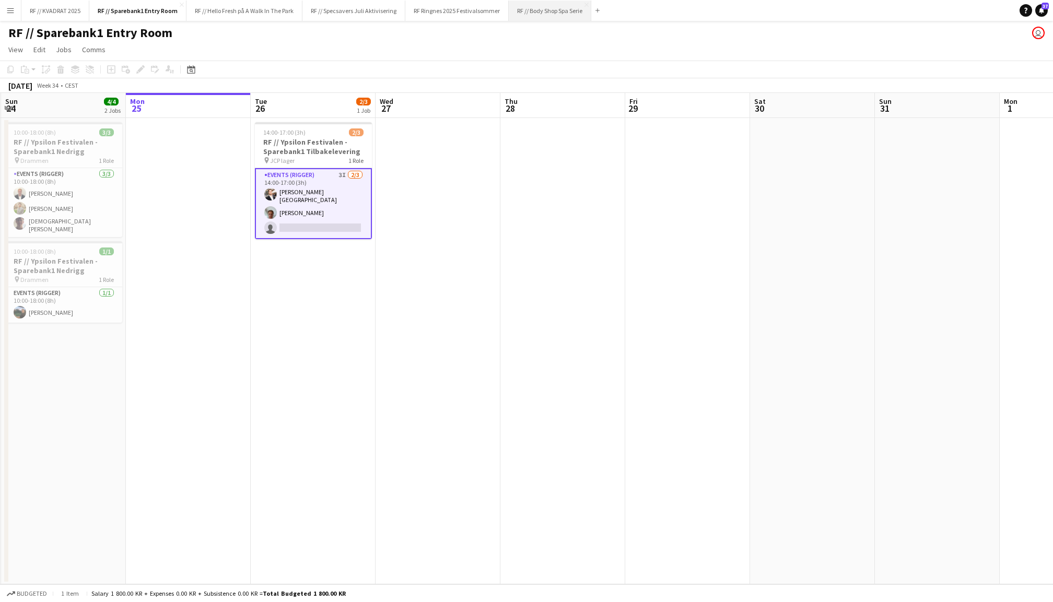
click at [562, 11] on button "RF // Body Shop Spa Serie Close" at bounding box center [550, 11] width 83 height 20
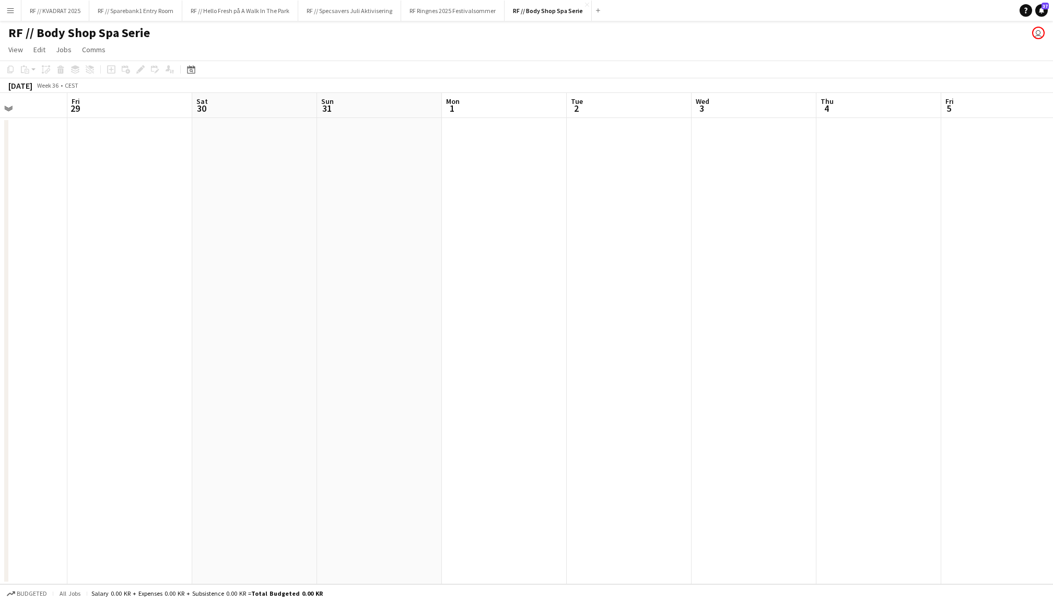
scroll to position [0, 213]
click at [261, 11] on button "RF // Hello Fresh på A Walk In The Park Close" at bounding box center [240, 11] width 116 height 20
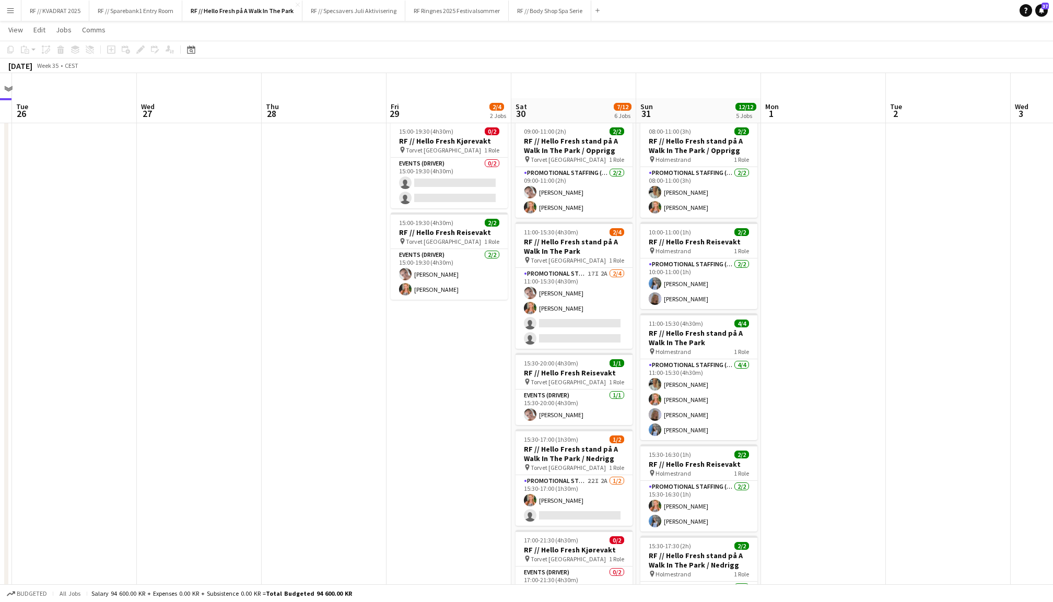
scroll to position [61, 0]
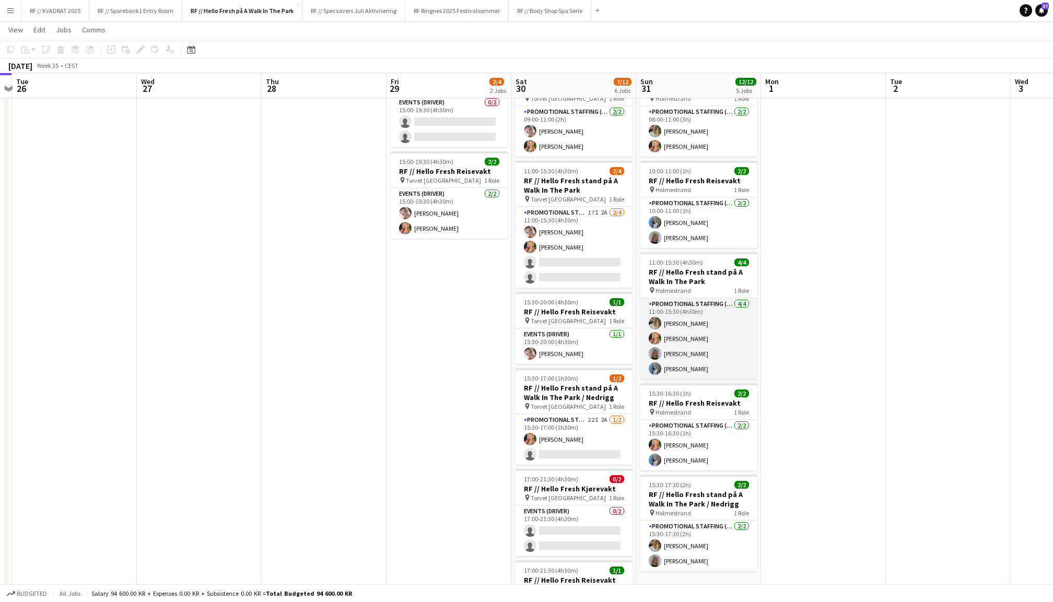
click at [713, 344] on app-card-role "Promotional Staffing (Promotional Staff) [DATE] 11:00-15:30 (4h30m) [PERSON_NAM…" at bounding box center [699, 338] width 117 height 81
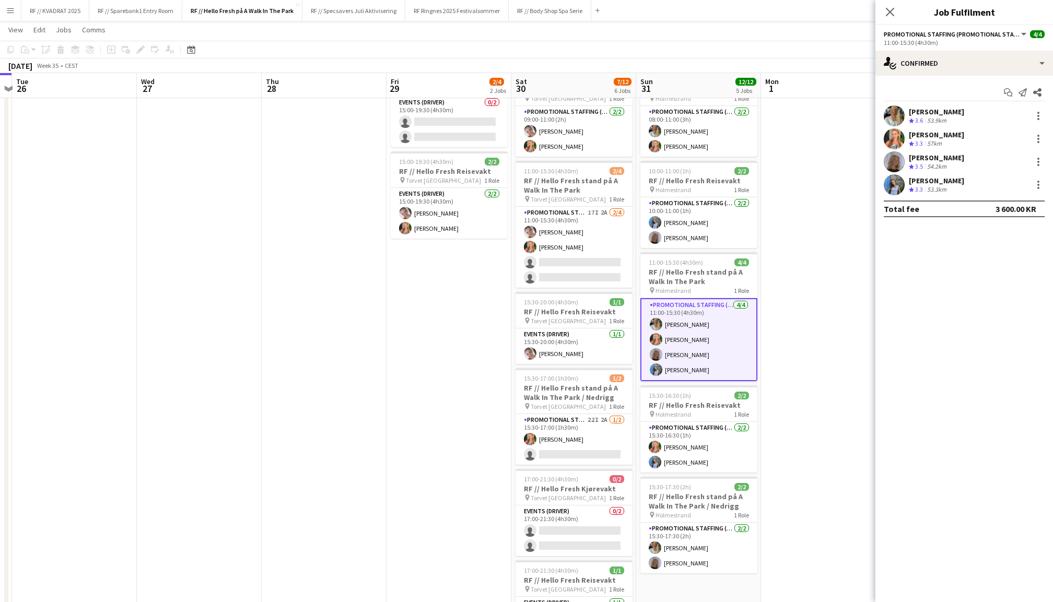
click at [894, 181] on app-user-avatar at bounding box center [894, 185] width 21 height 21
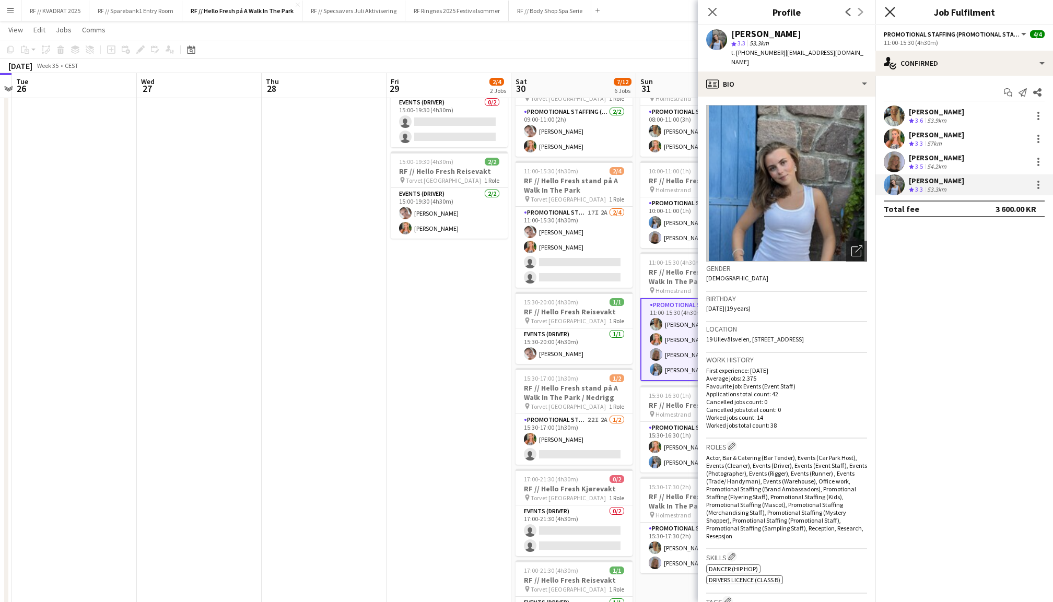
click at [889, 16] on icon "Close pop-in" at bounding box center [890, 12] width 10 height 10
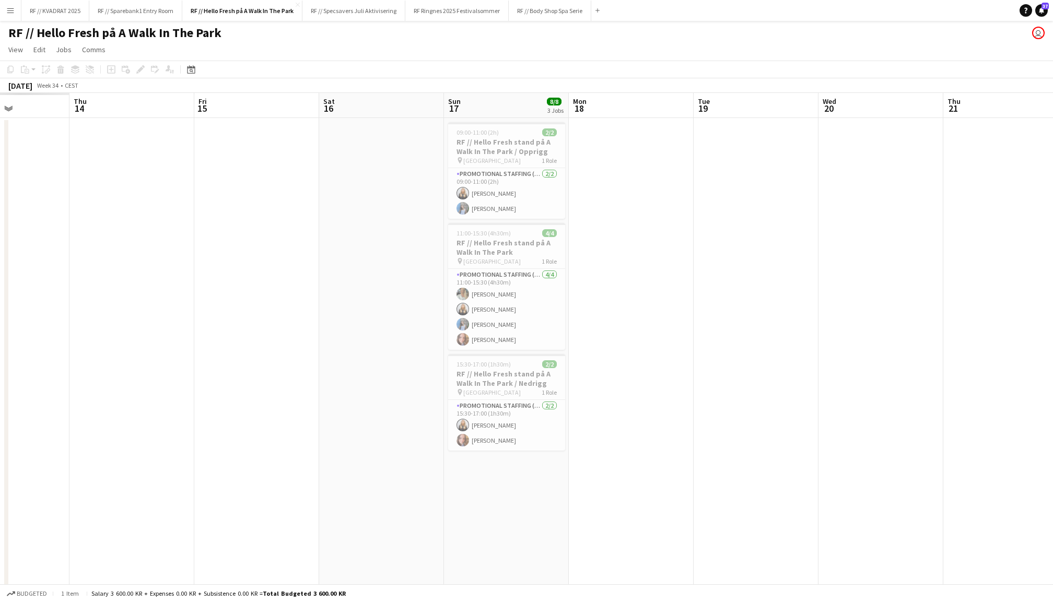
scroll to position [0, 219]
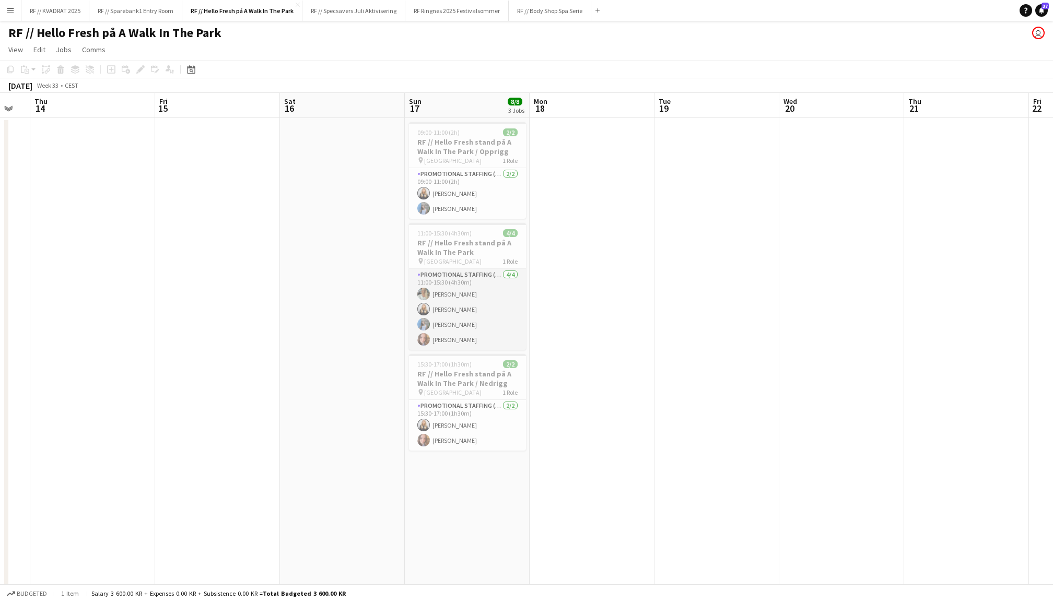
click at [496, 304] on app-card-role "Promotional Staffing (Promotional Staff) [DATE] 11:00-15:30 (4h30m) [PERSON_NAM…" at bounding box center [467, 309] width 117 height 81
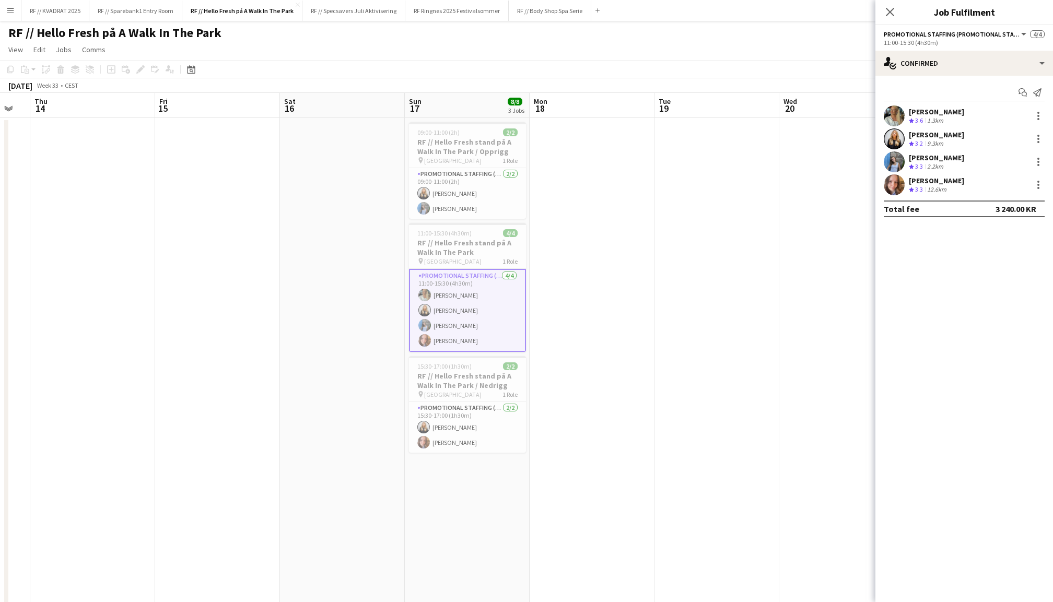
click at [894, 184] on app-user-avatar at bounding box center [894, 185] width 21 height 21
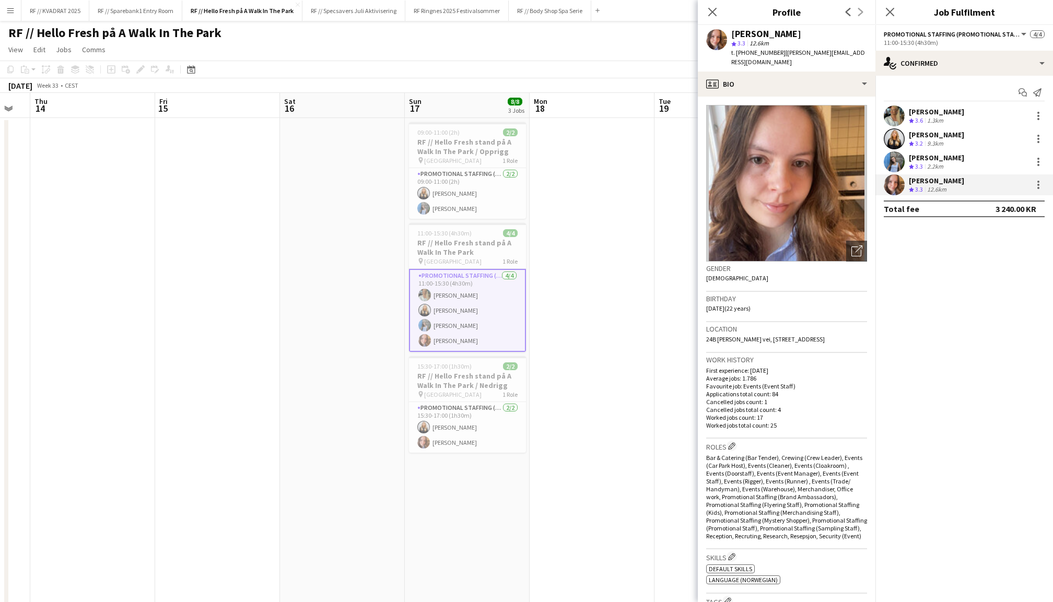
scroll to position [0, 0]
click at [893, 10] on icon "Close pop-in" at bounding box center [890, 12] width 10 height 10
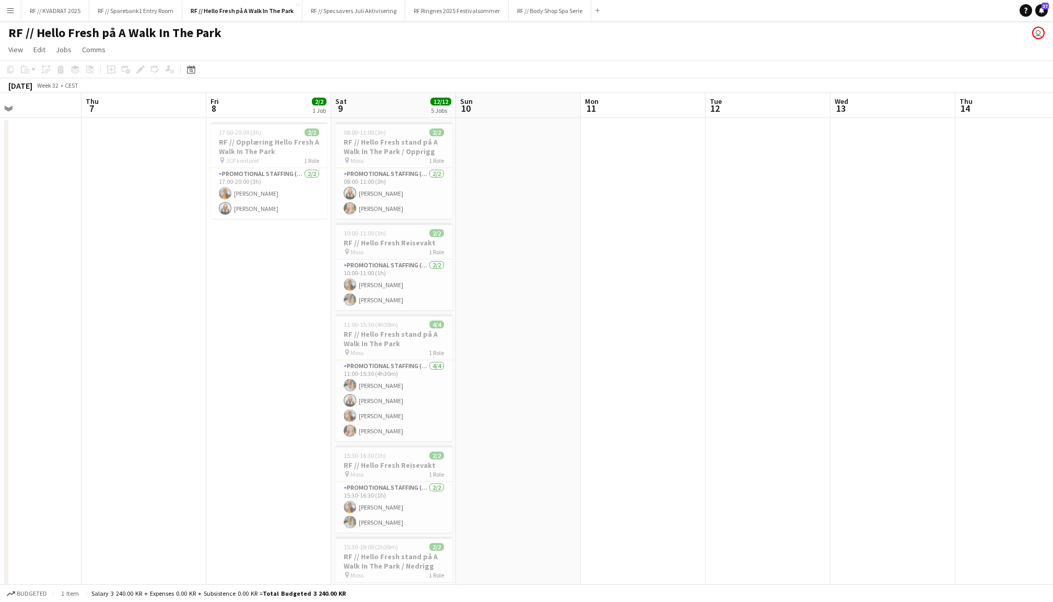
scroll to position [0, 293]
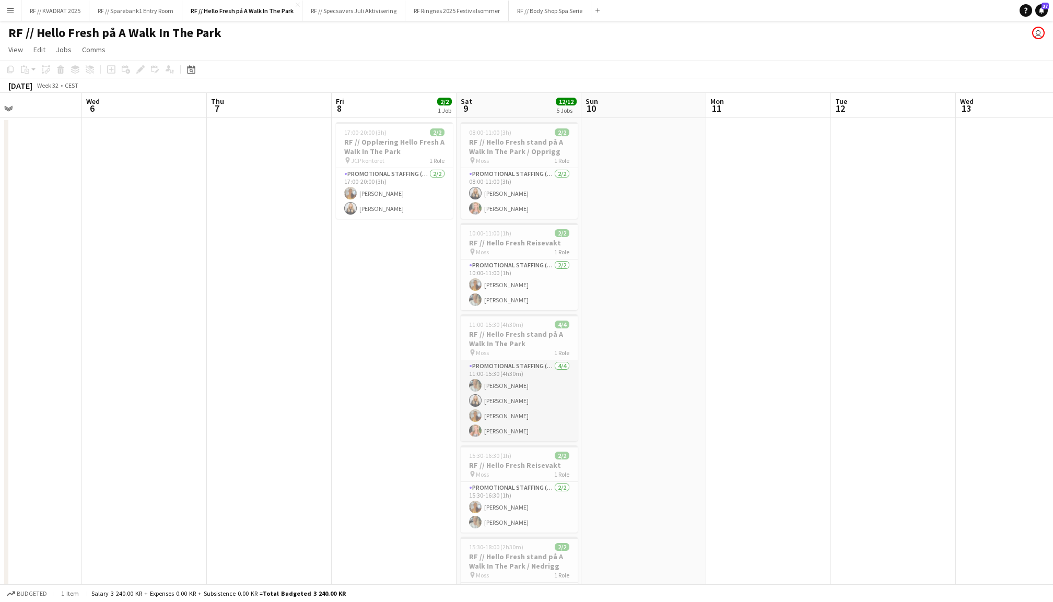
click at [554, 393] on app-card-role "Promotional Staffing (Promotional Staff) [DATE] 11:00-15:30 (4h30m) [PERSON_NAM…" at bounding box center [519, 401] width 117 height 81
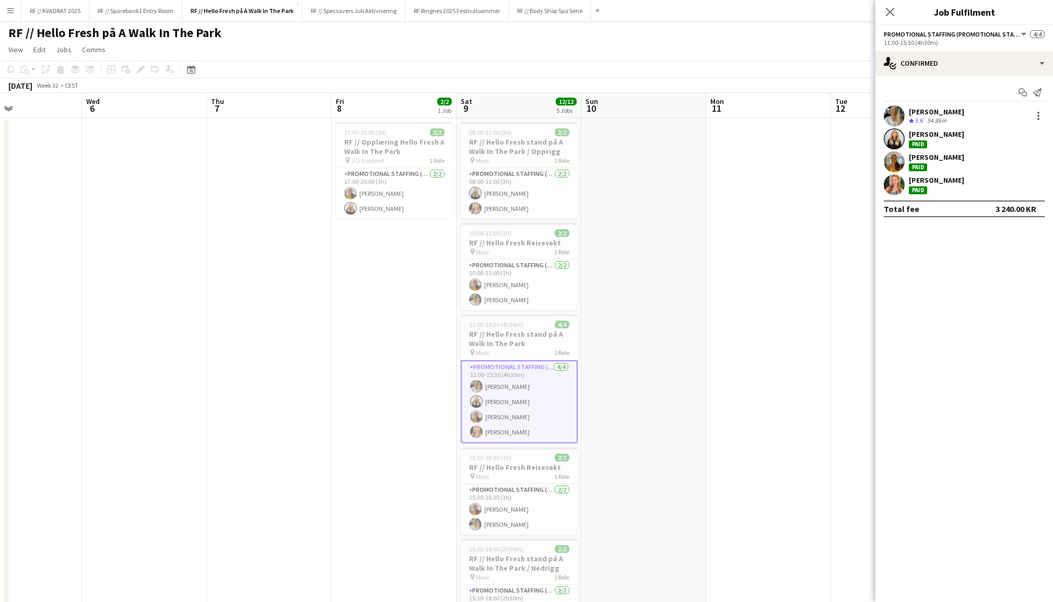
click at [894, 159] on app-user-avatar at bounding box center [894, 162] width 21 height 21
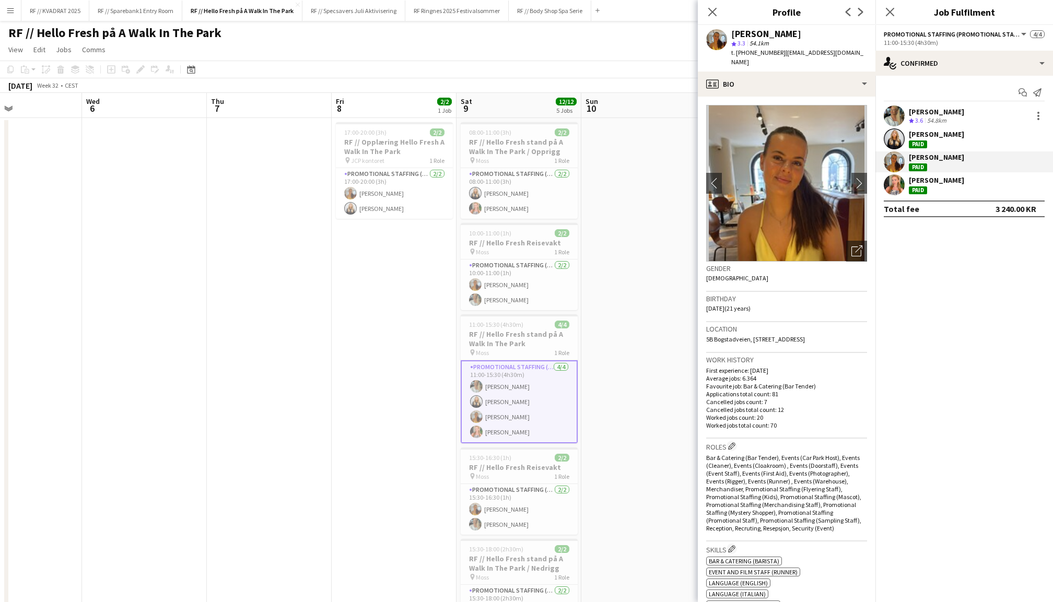
scroll to position [0, 0]
click at [889, 9] on icon "Close pop-in" at bounding box center [890, 12] width 10 height 10
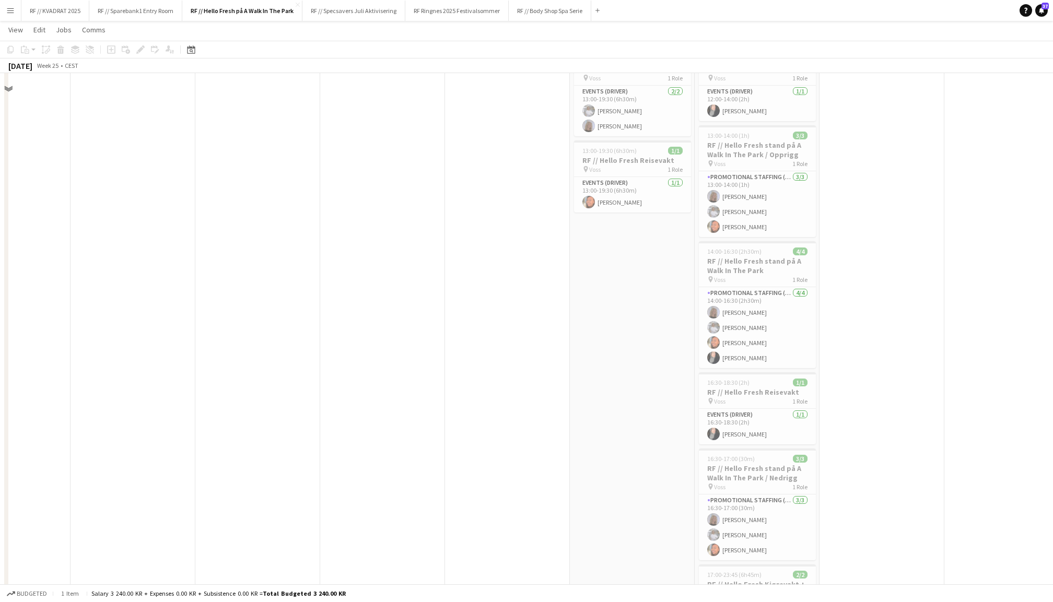
scroll to position [97, 0]
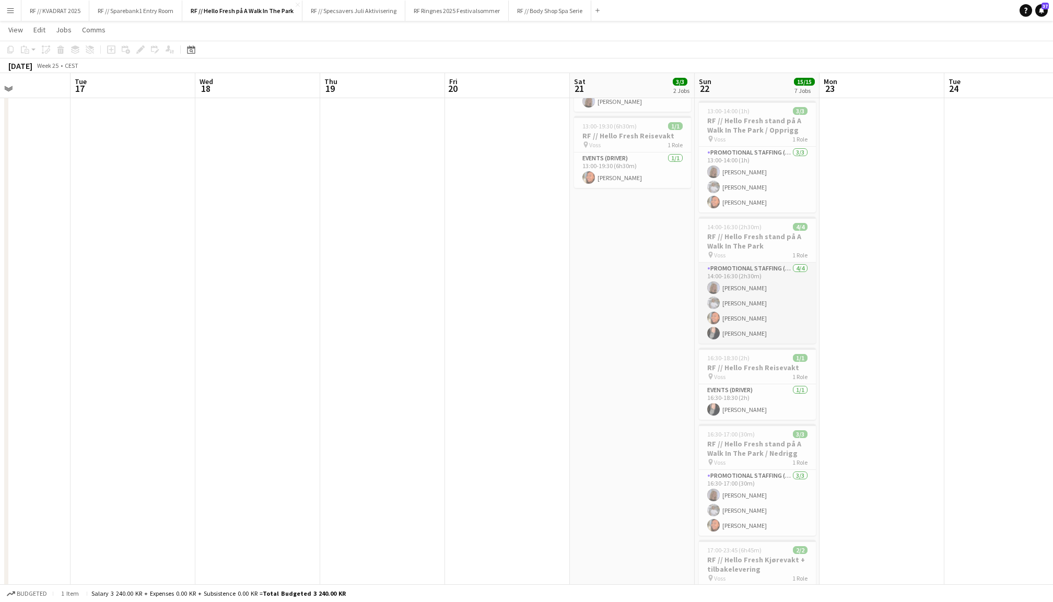
click at [762, 287] on app-card-role "Promotional Staffing (Promotional Staff) [DATE] 14:00-16:30 (2h30m) [PERSON_NAM…" at bounding box center [757, 303] width 117 height 81
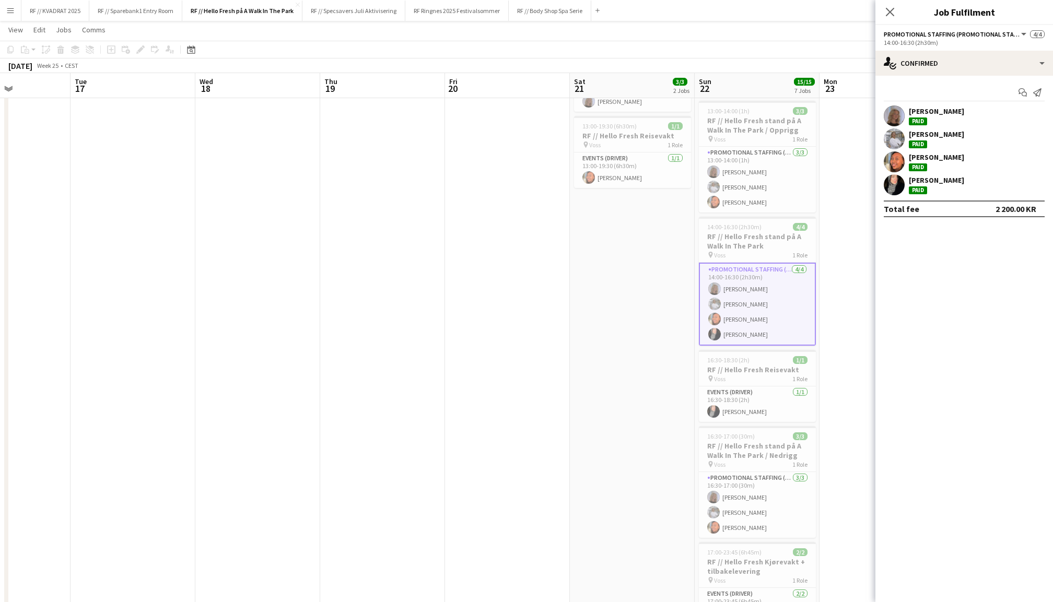
click at [897, 162] on app-user-avatar at bounding box center [894, 162] width 21 height 21
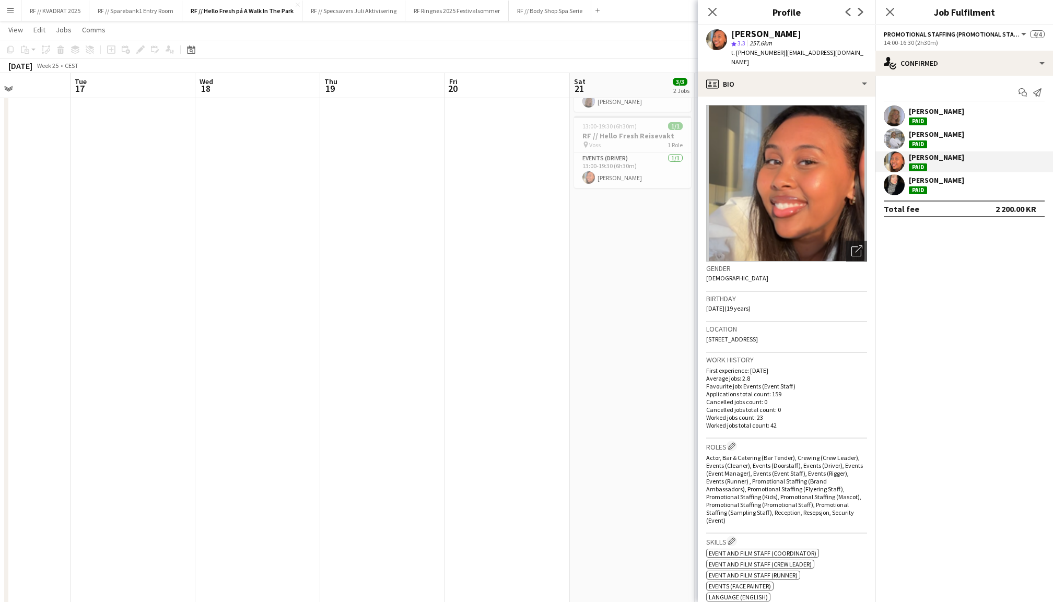
scroll to position [0, 0]
click at [891, 8] on icon "Close pop-in" at bounding box center [890, 12] width 10 height 10
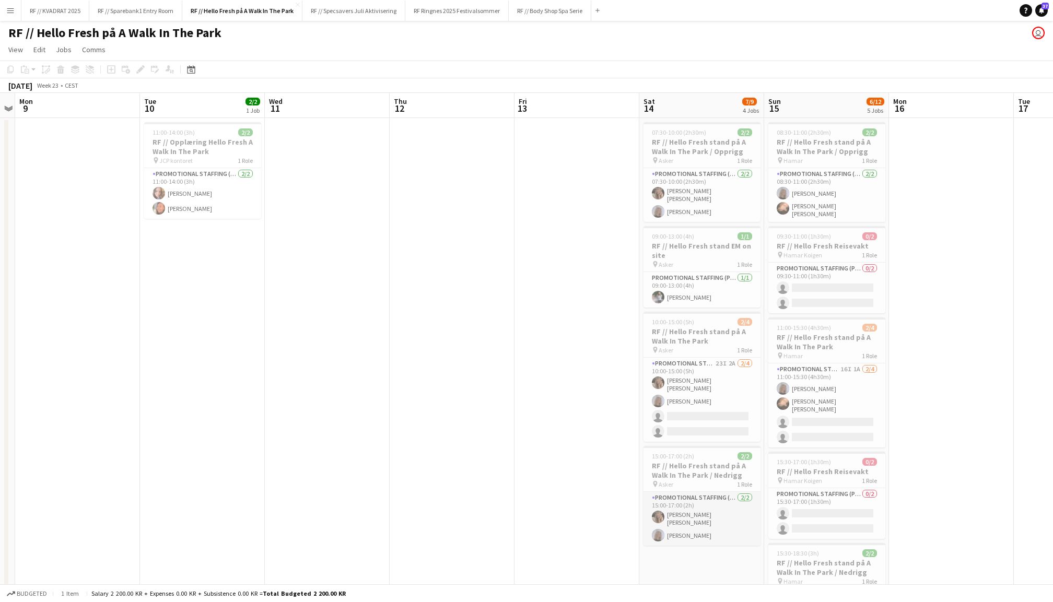
click at [685, 508] on app-card-role "Promotional Staffing (Promotional Staff) [DATE] 15:00-17:00 (2h) [PERSON_NAME] …" at bounding box center [702, 519] width 117 height 54
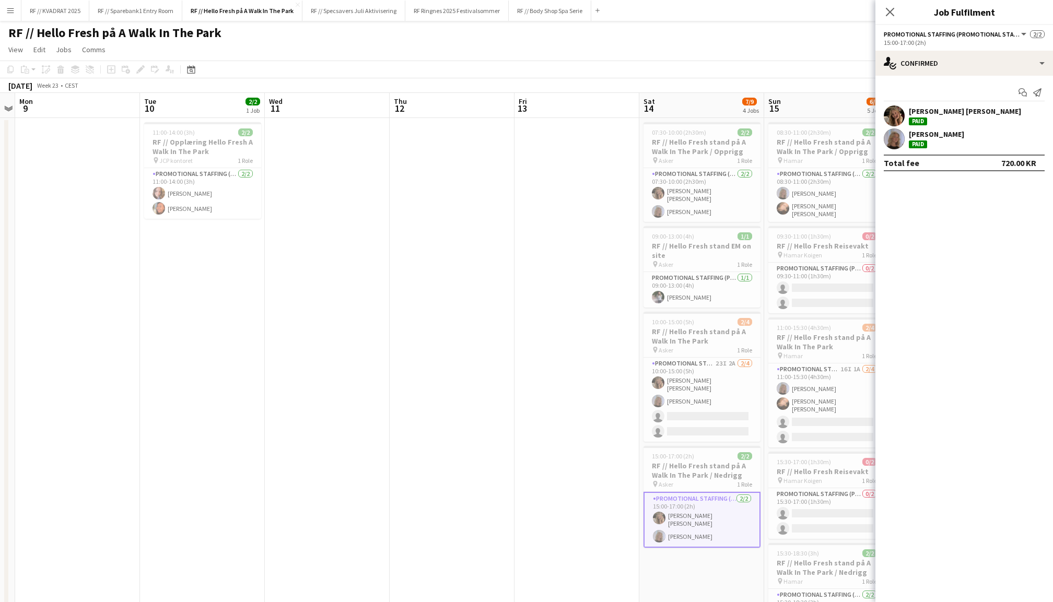
click at [889, 117] on app-user-avatar at bounding box center [894, 116] width 21 height 21
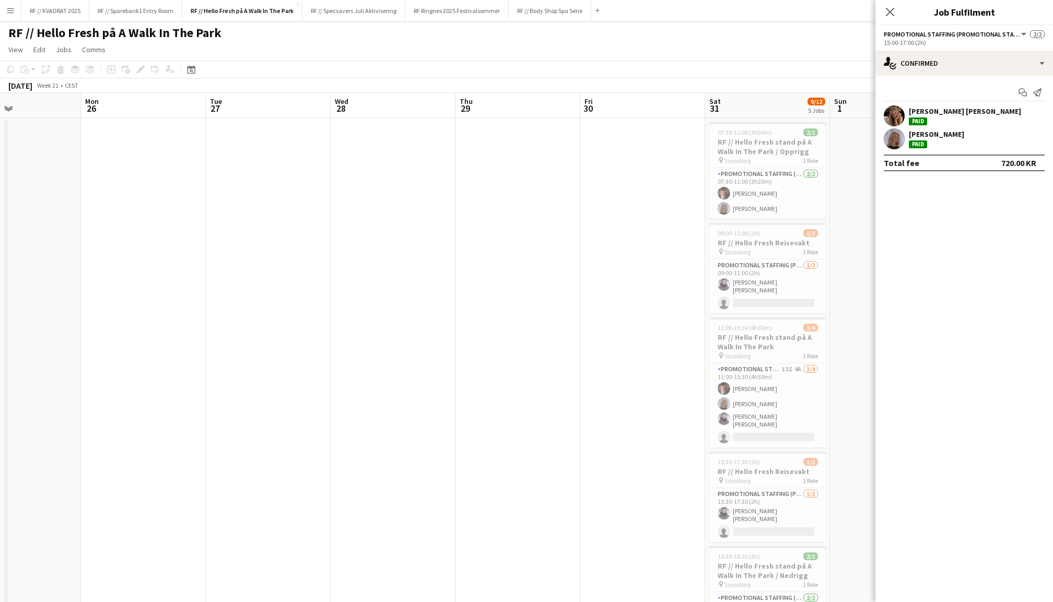
scroll to position [0, 431]
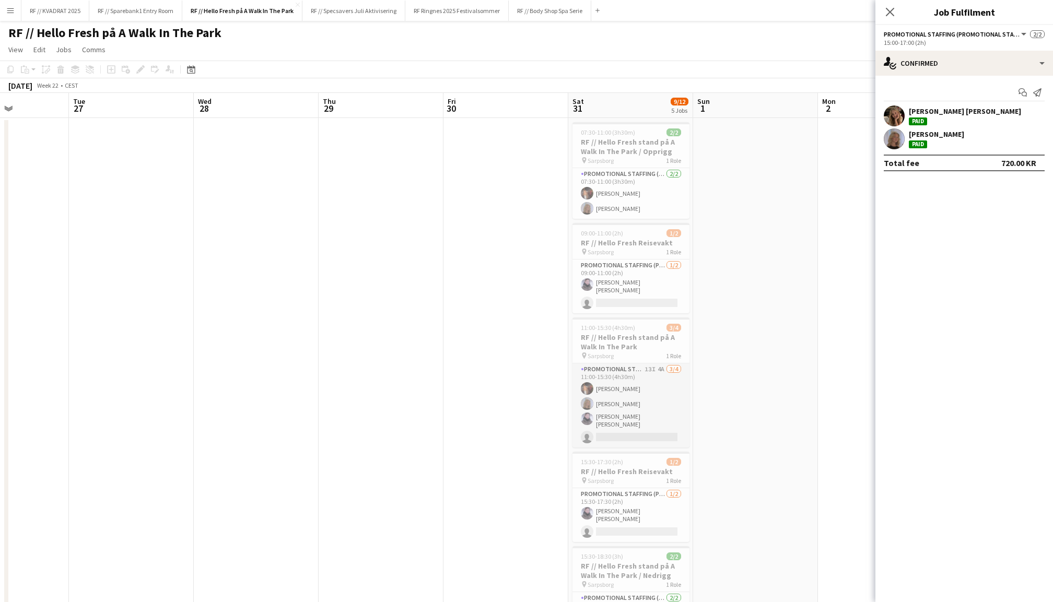
click at [638, 394] on app-card-role "Promotional Staffing (Promotional Staff) 13I 4A [DATE] 11:00-15:30 (4h30m) [PER…" at bounding box center [631, 406] width 117 height 84
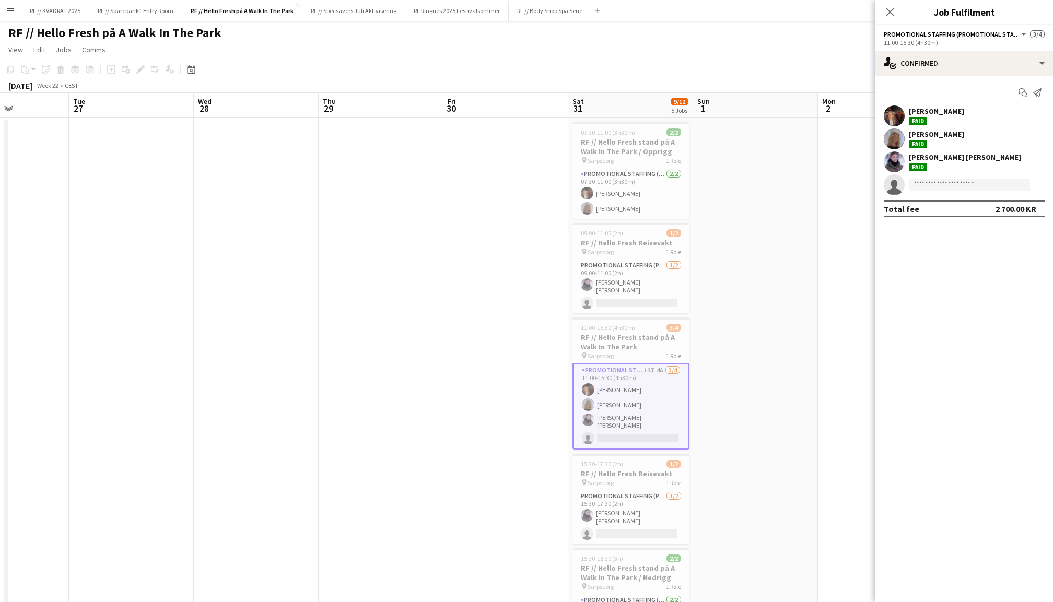
click at [891, 159] on app-user-avatar at bounding box center [894, 162] width 21 height 21
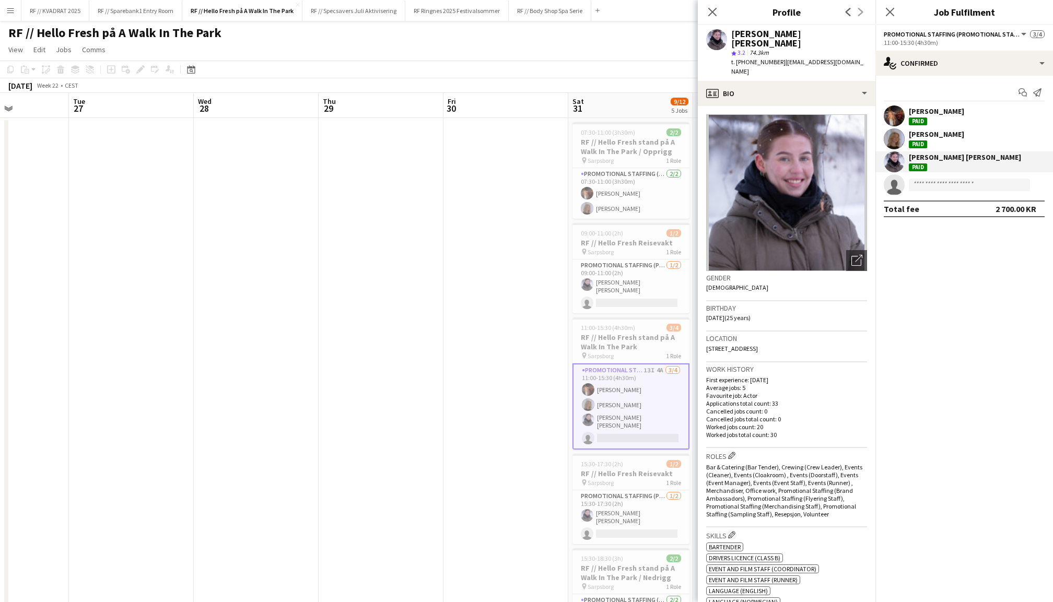
click at [883, 14] on div "Close pop-in" at bounding box center [890, 12] width 29 height 24
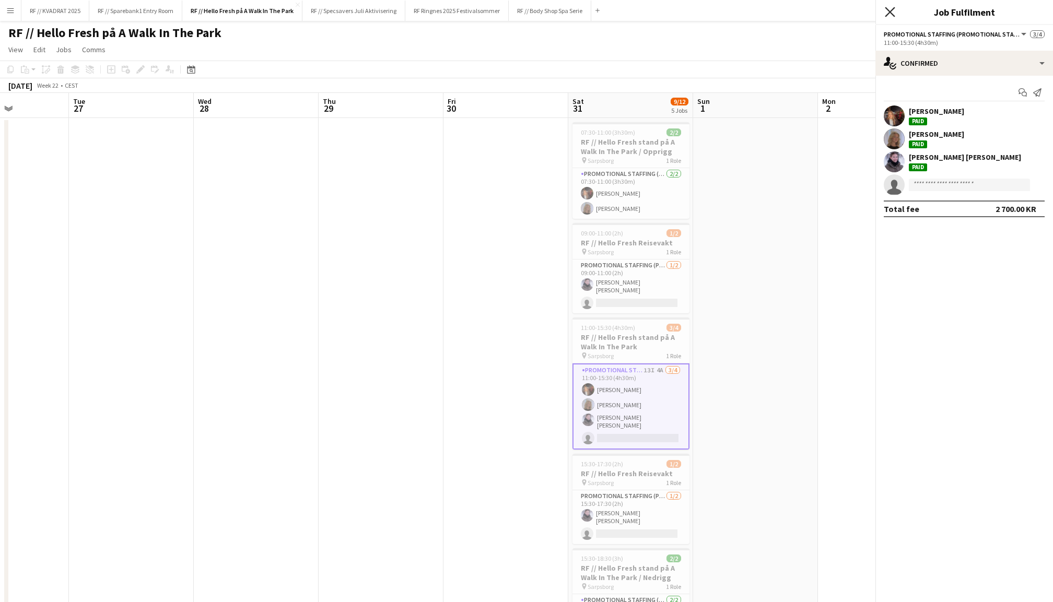
click at [891, 14] on icon "Close pop-in" at bounding box center [890, 12] width 10 height 10
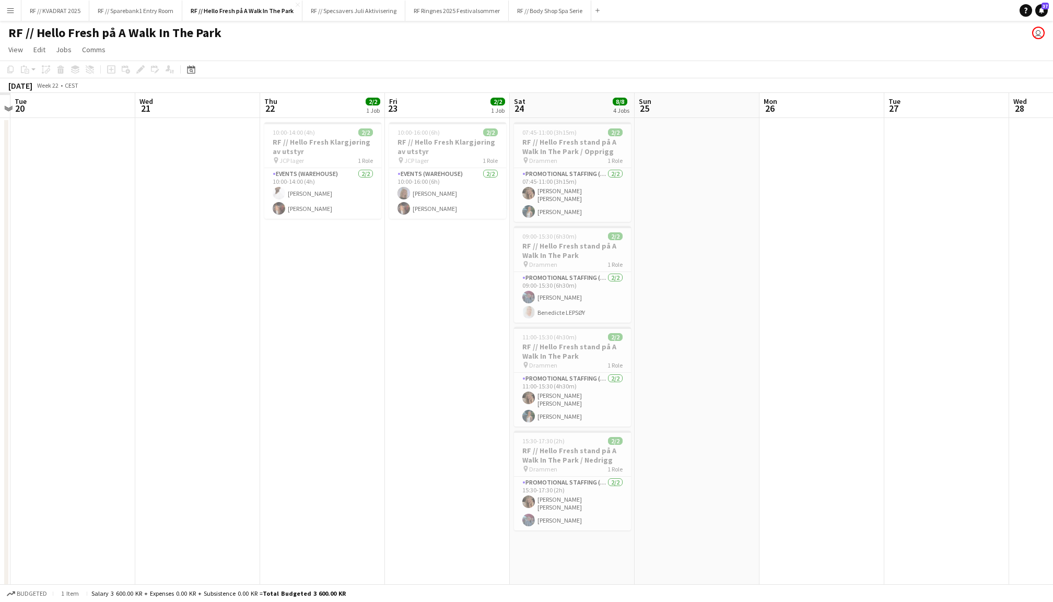
scroll to position [0, 321]
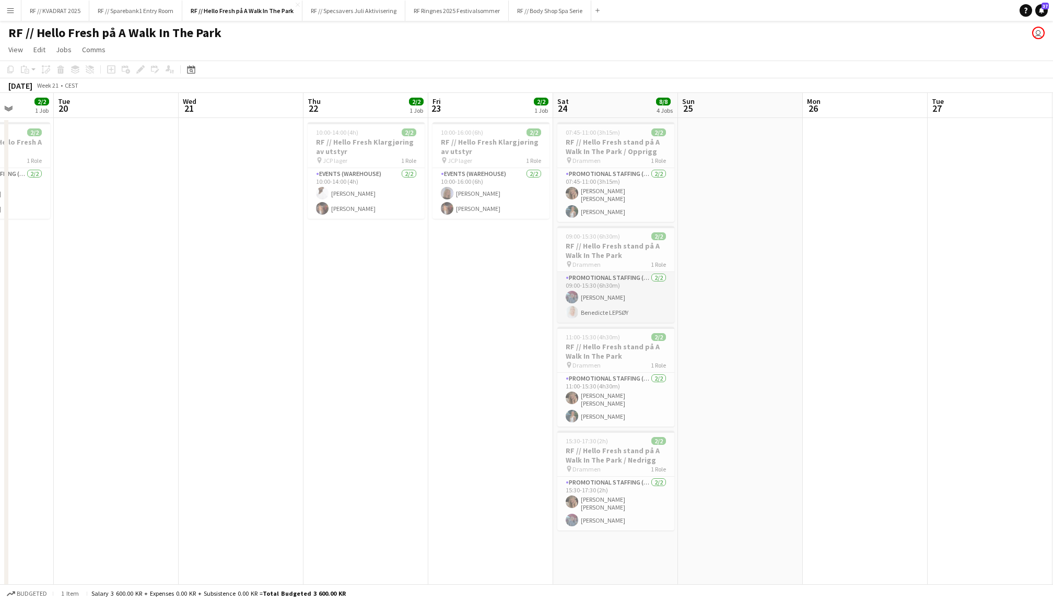
click at [613, 297] on app-card-role "Promotional Staffing (Promotional Staff) [DATE] 09:00-15:30 (6h30m) [PERSON_NAM…" at bounding box center [615, 297] width 117 height 51
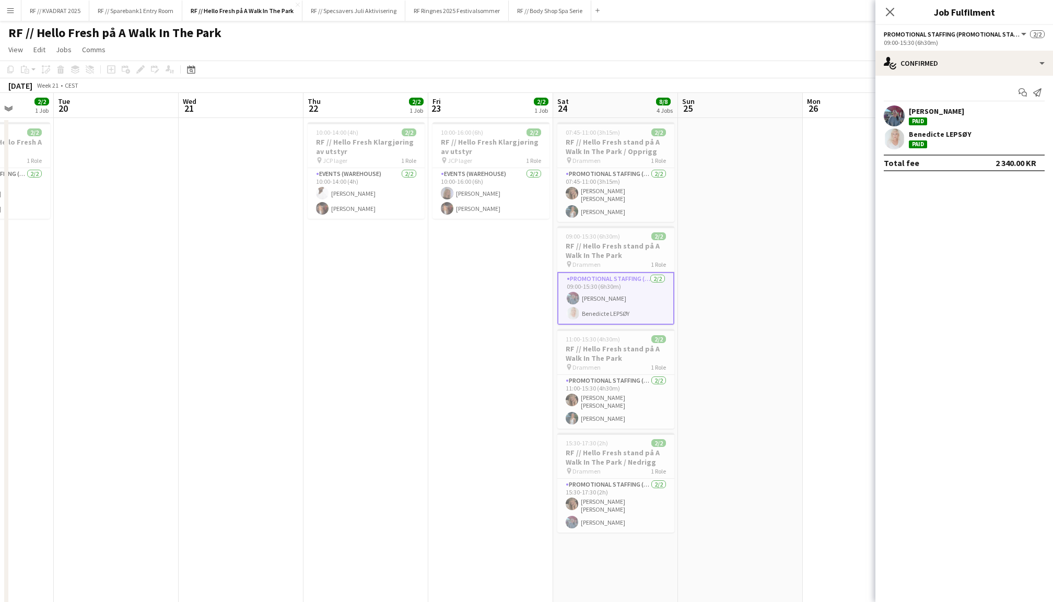
click at [888, 112] on app-user-avatar at bounding box center [894, 116] width 21 height 21
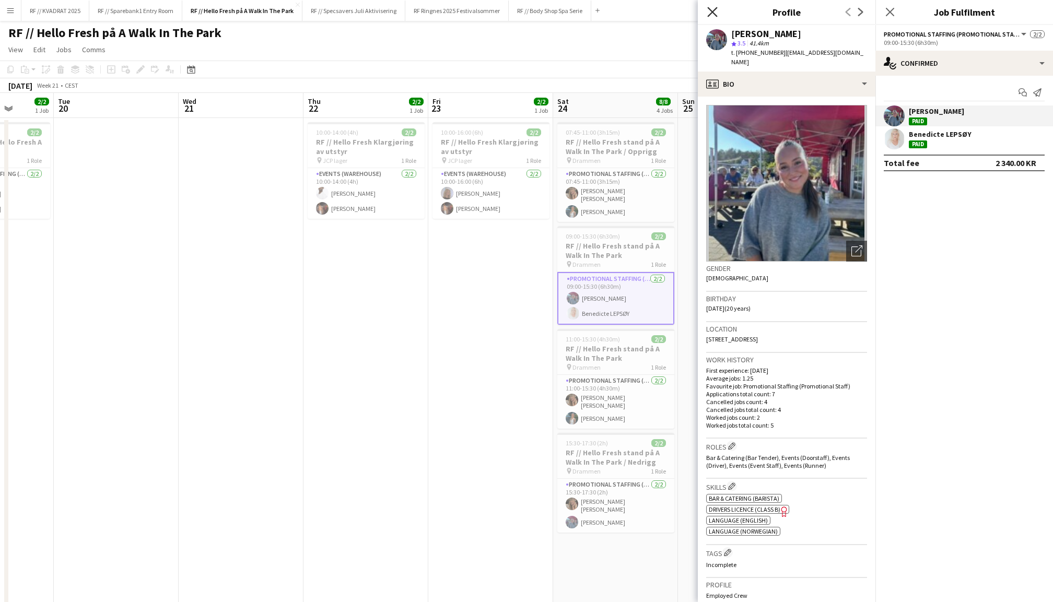
click at [711, 13] on icon at bounding box center [712, 12] width 10 height 10
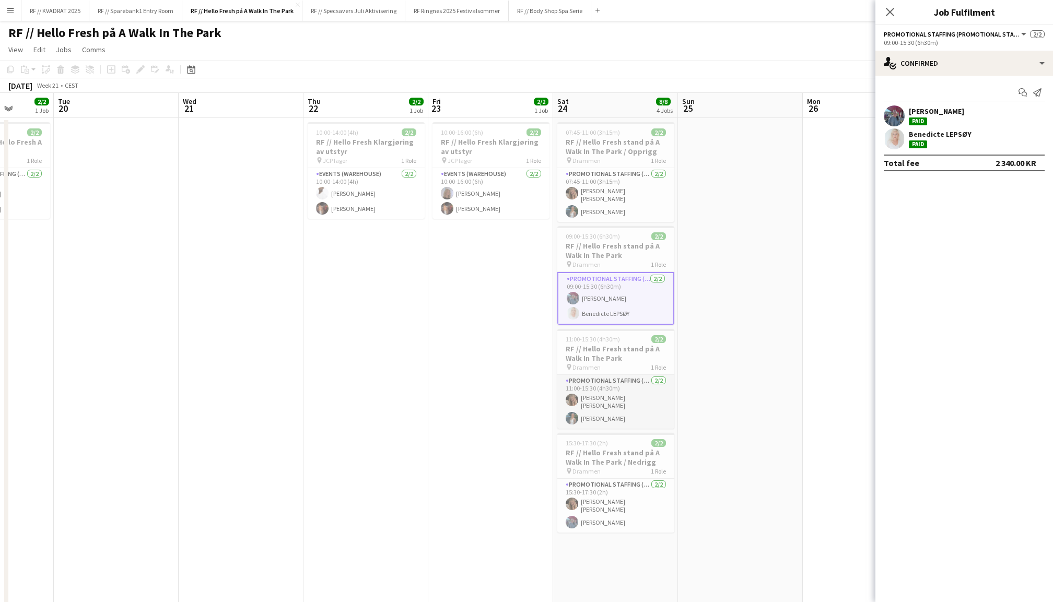
click at [618, 399] on app-card-role "Promotional Staffing (Promotional Staff) [DATE] 11:00-15:30 (4h30m) [PERSON_NAM…" at bounding box center [615, 402] width 117 height 54
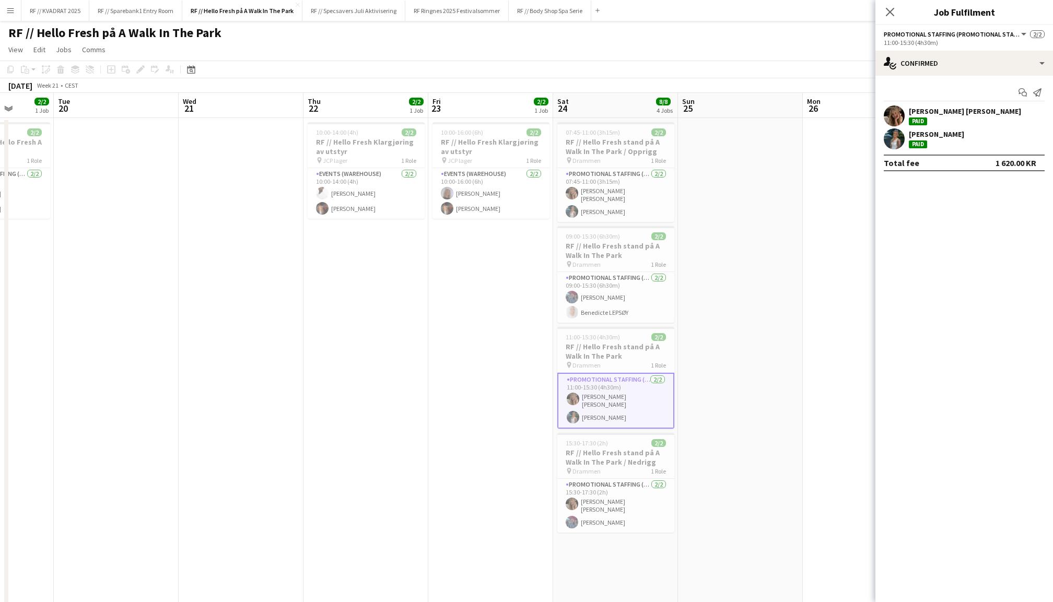
click at [896, 135] on app-user-avatar at bounding box center [894, 139] width 21 height 21
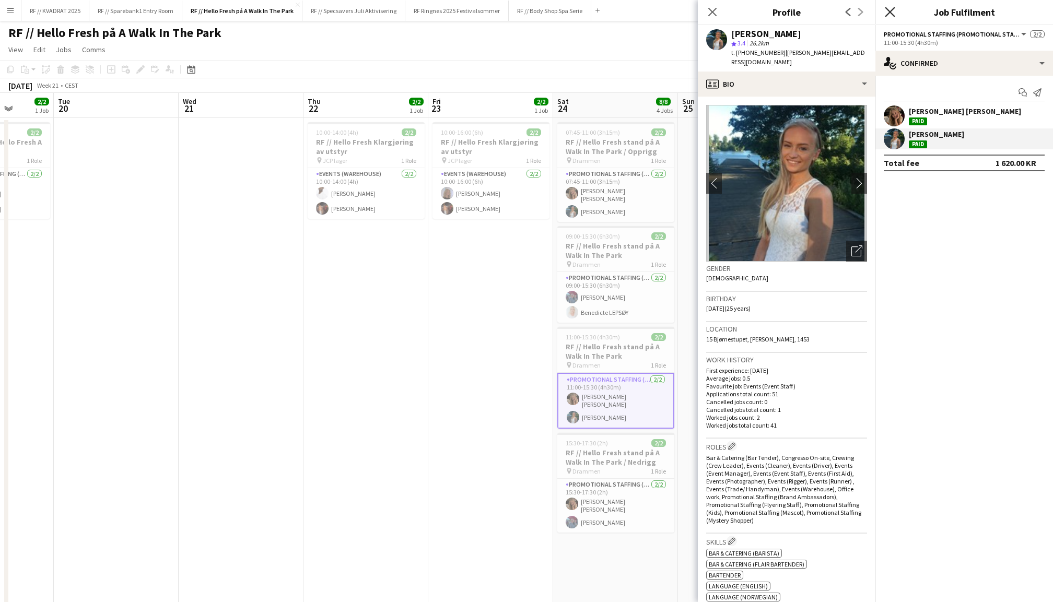
click at [891, 15] on icon "Close pop-in" at bounding box center [890, 12] width 10 height 10
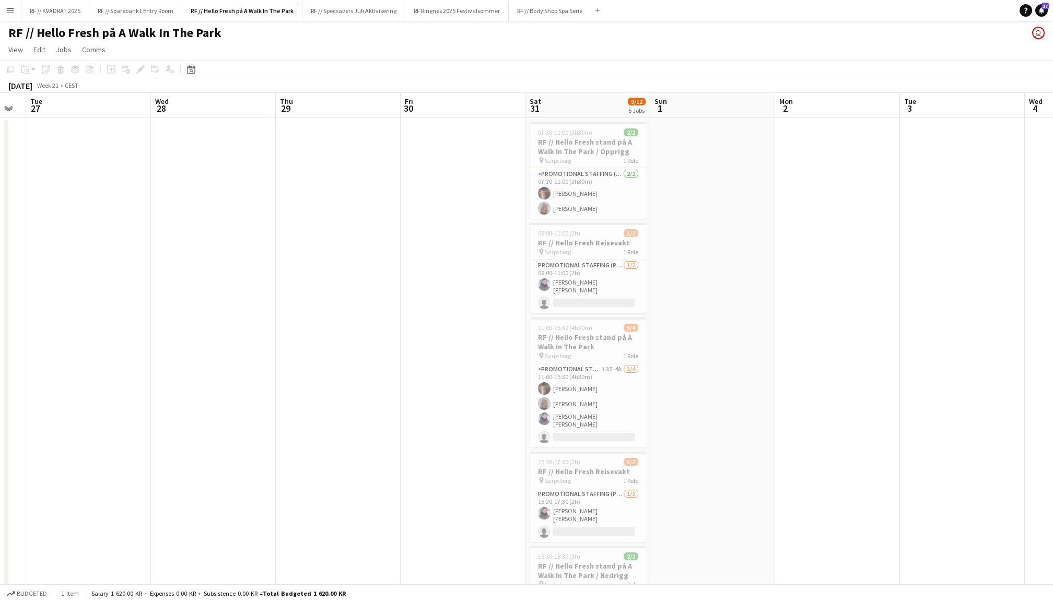
scroll to position [0, 363]
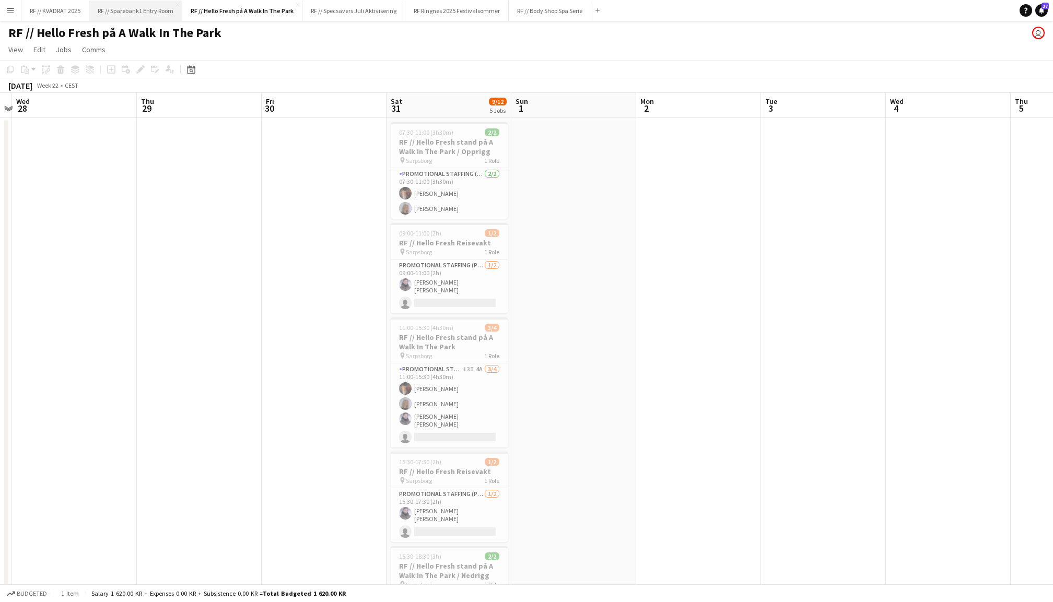
click at [143, 9] on button "RF // Sparebank1 Entry Room Close" at bounding box center [135, 11] width 93 height 20
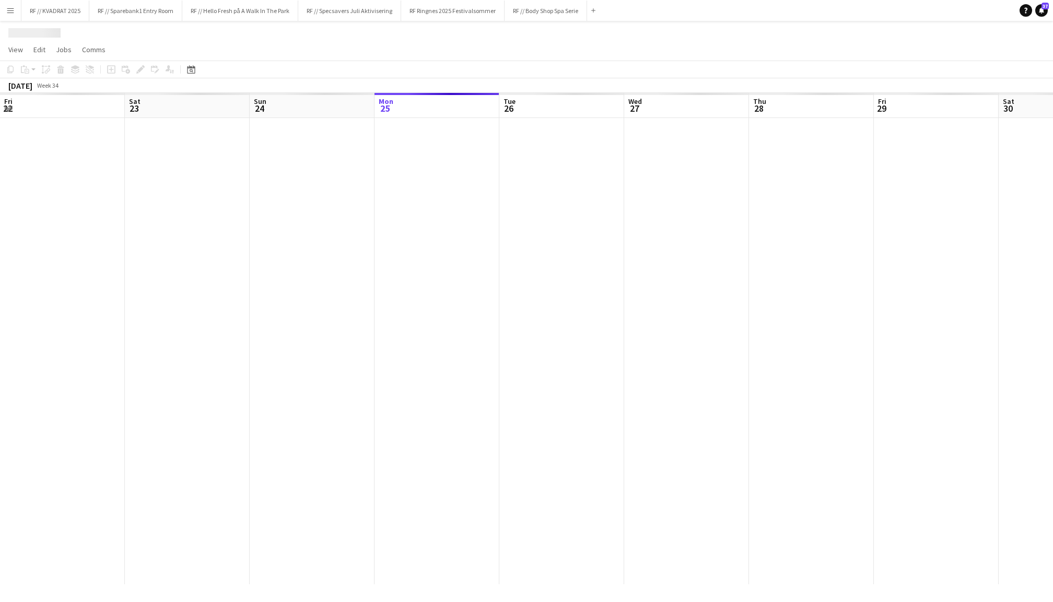
scroll to position [0, 249]
